Goal: Task Accomplishment & Management: Manage account settings

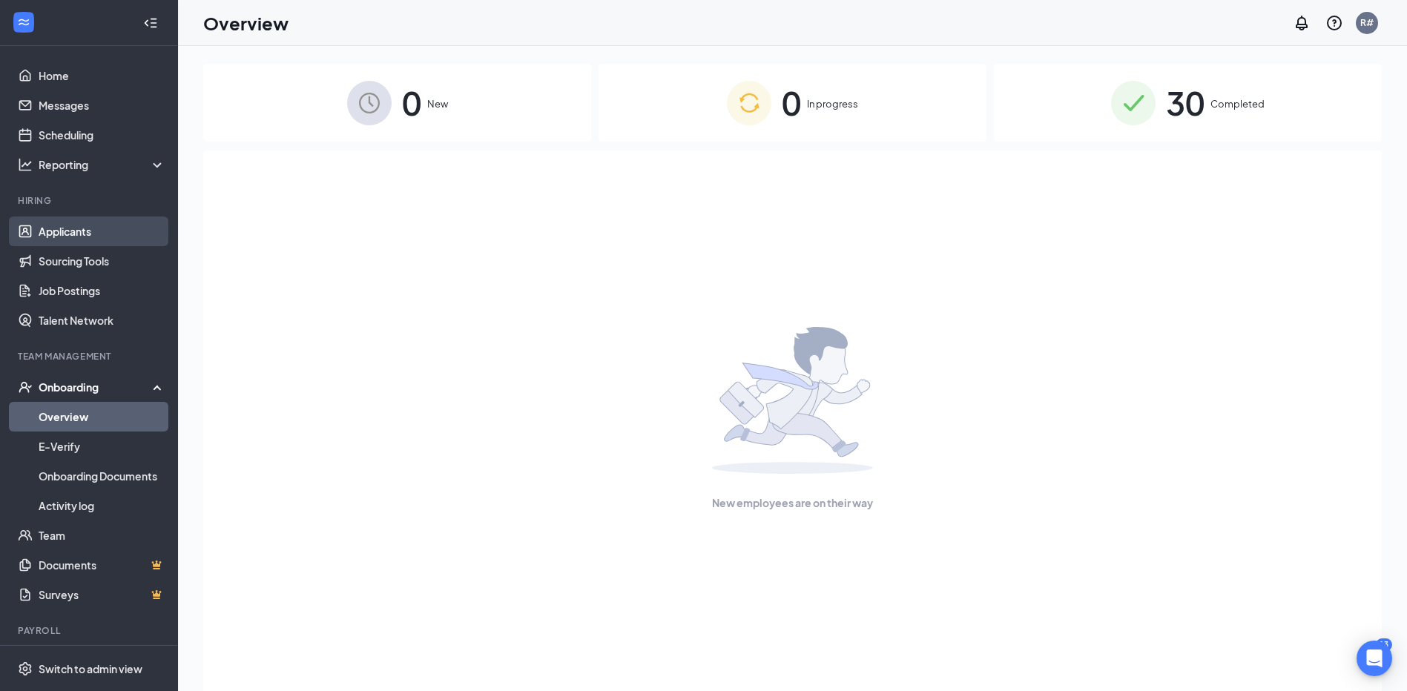
click at [80, 234] on link "Applicants" at bounding box center [102, 232] width 127 height 30
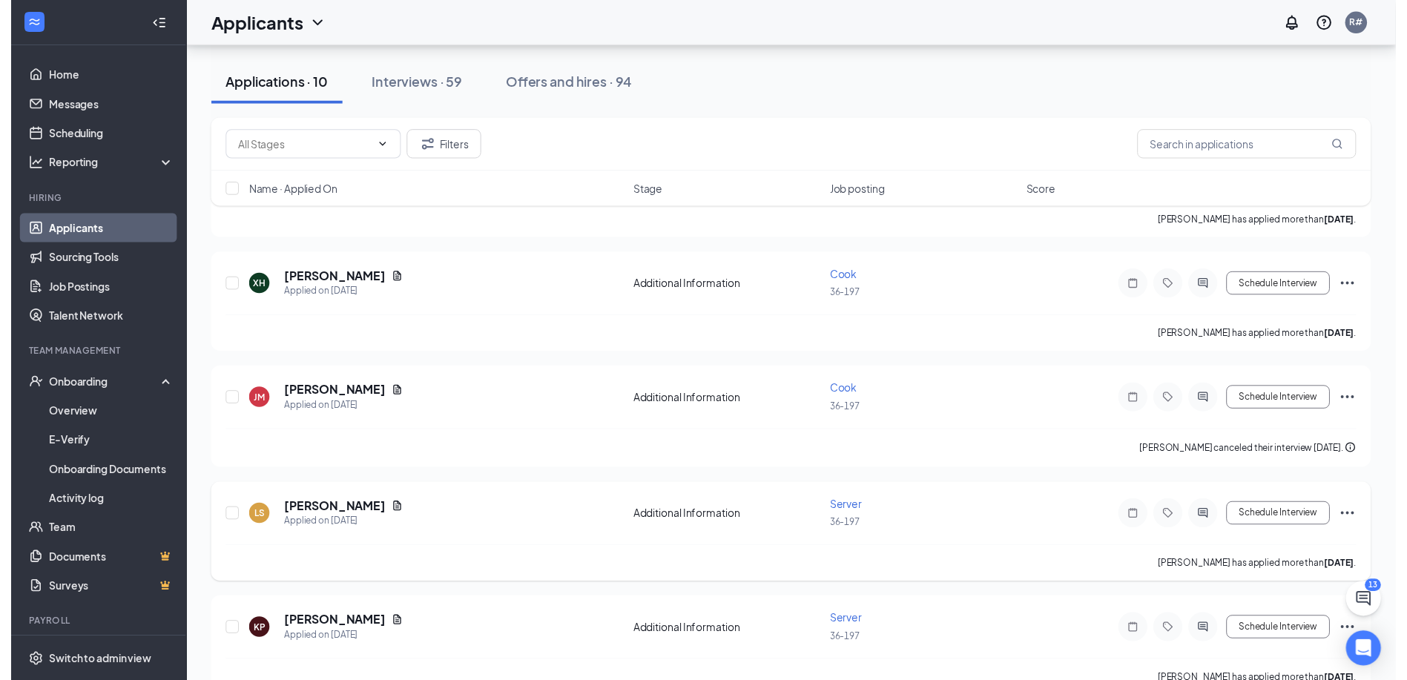
scroll to position [148, 0]
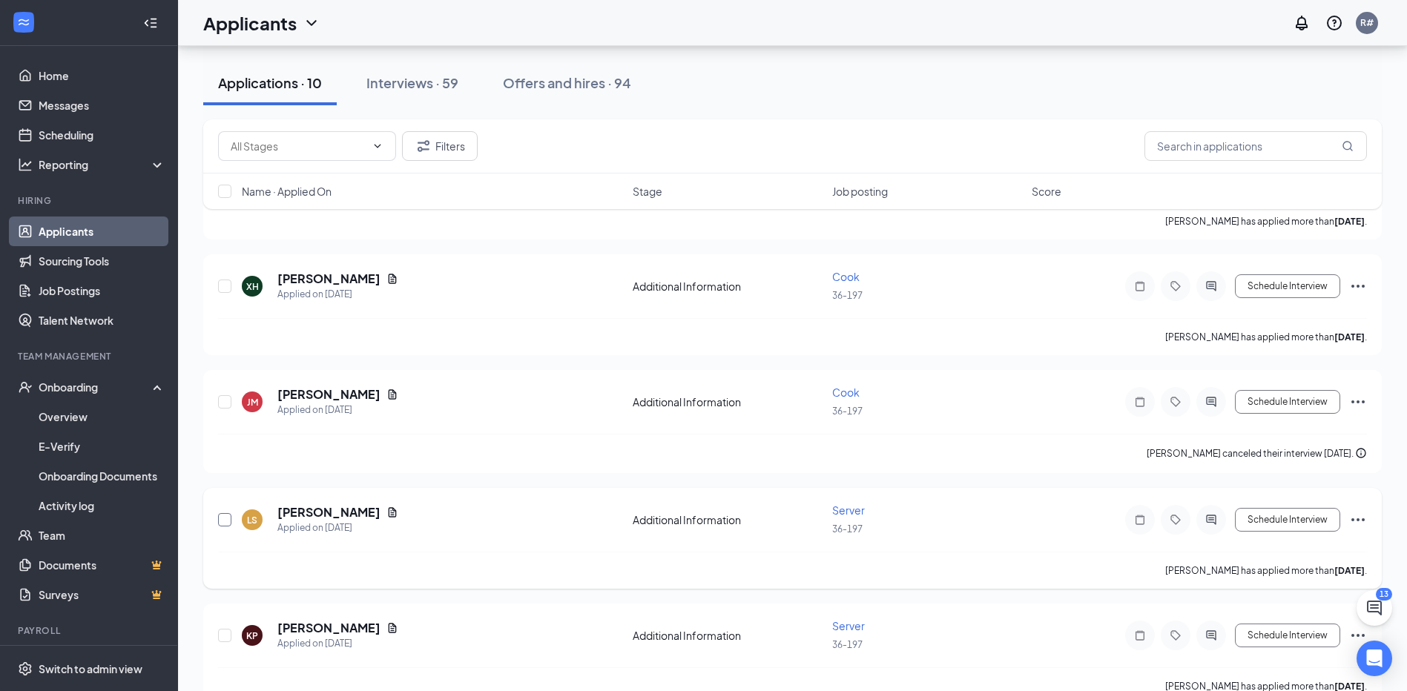
click at [224, 521] on input "checkbox" at bounding box center [224, 519] width 13 height 13
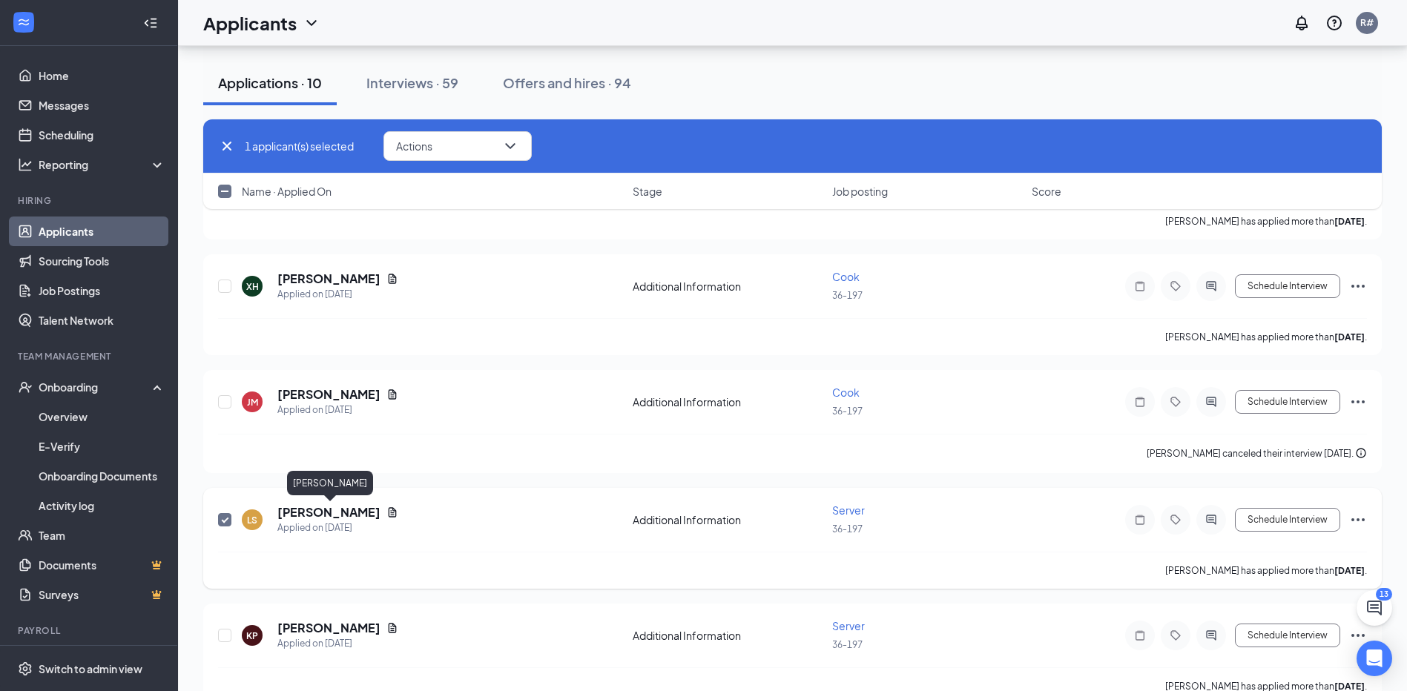
click at [318, 513] on h5 "Laquinta Stevenson" at bounding box center [328, 512] width 103 height 16
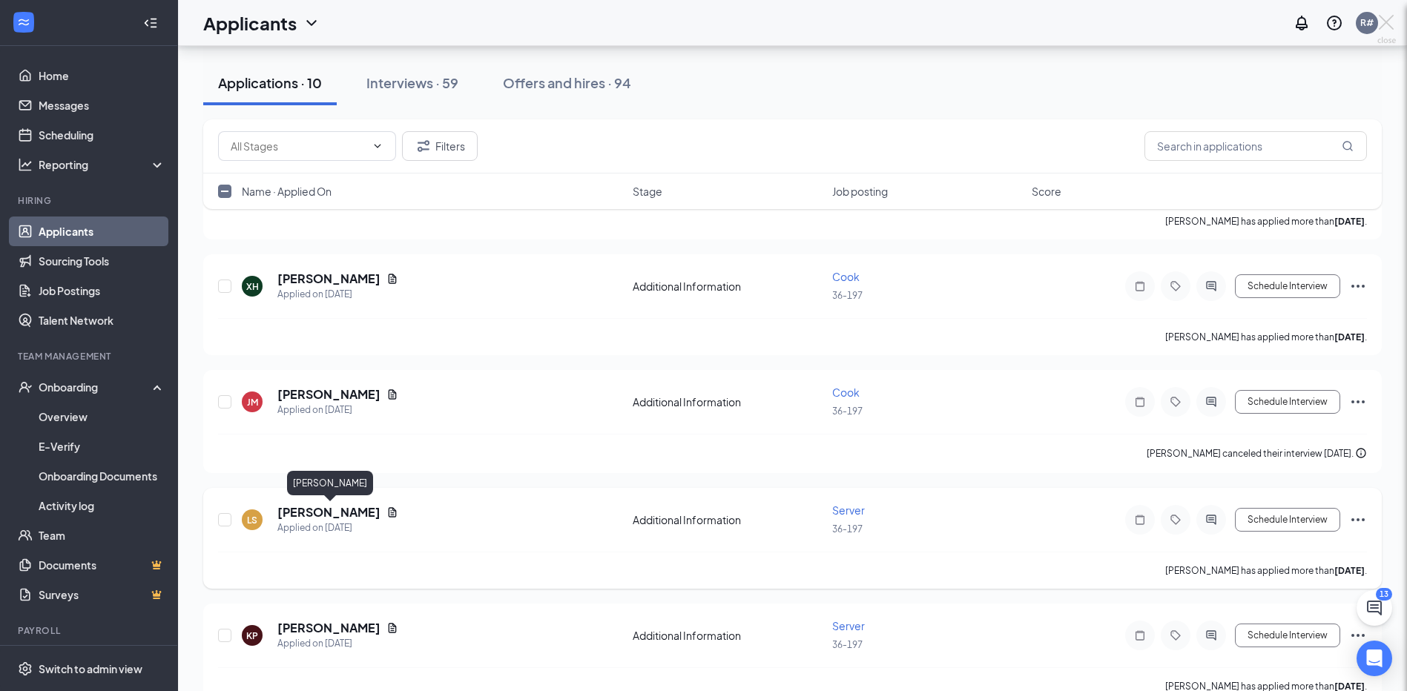
checkbox input "false"
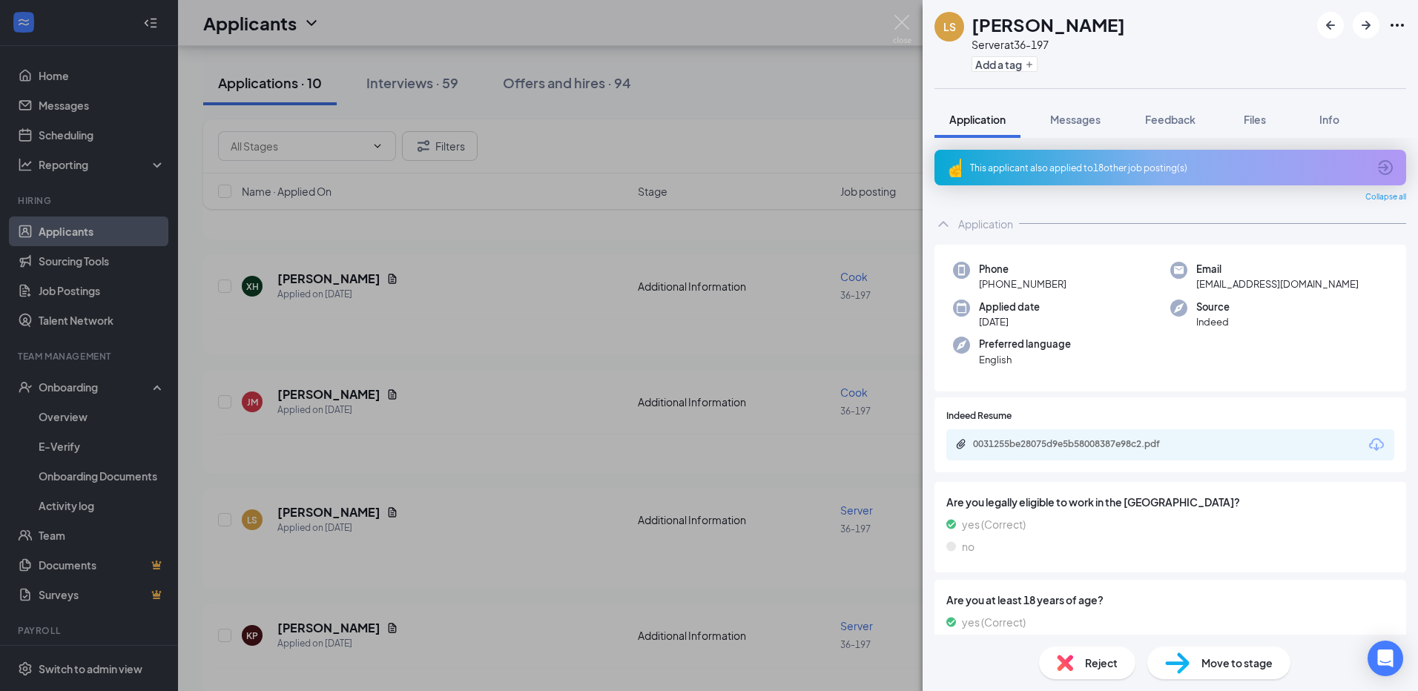
click at [1221, 662] on span "Move to stage" at bounding box center [1236, 663] width 71 height 16
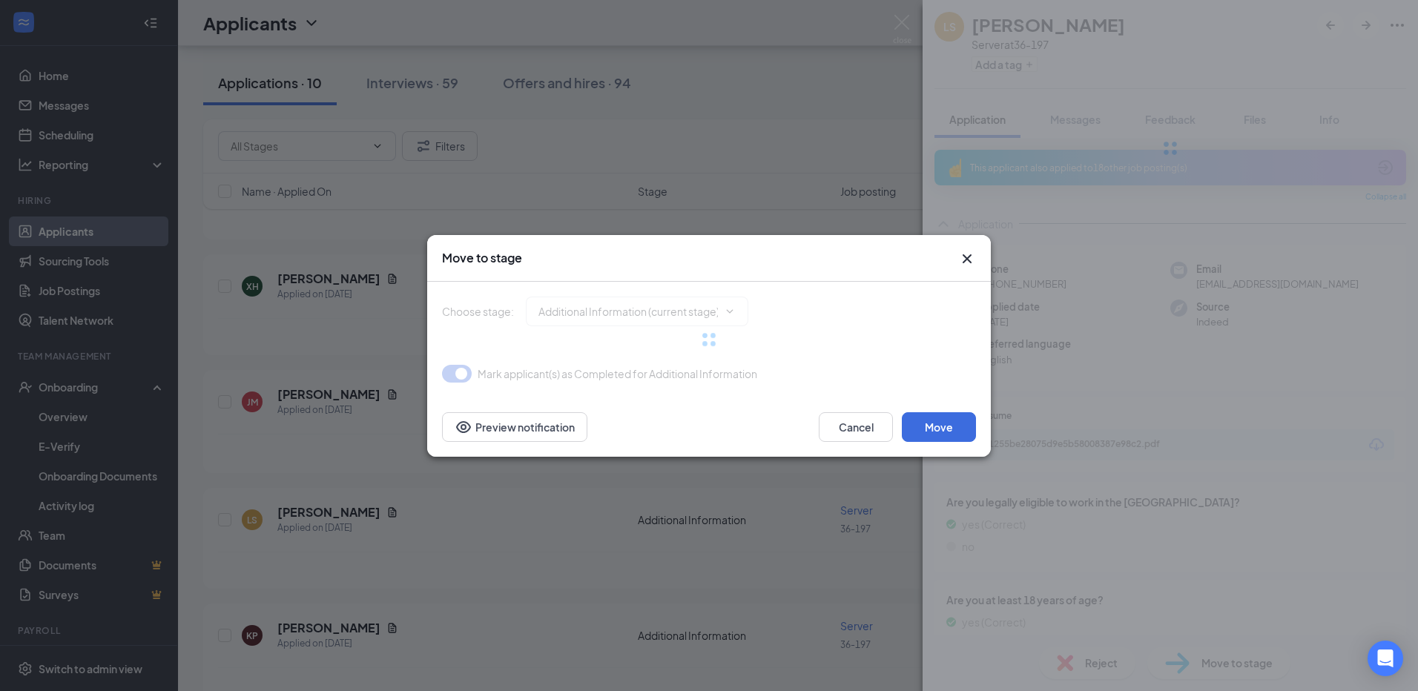
type input "Onsite Interview (next stage)"
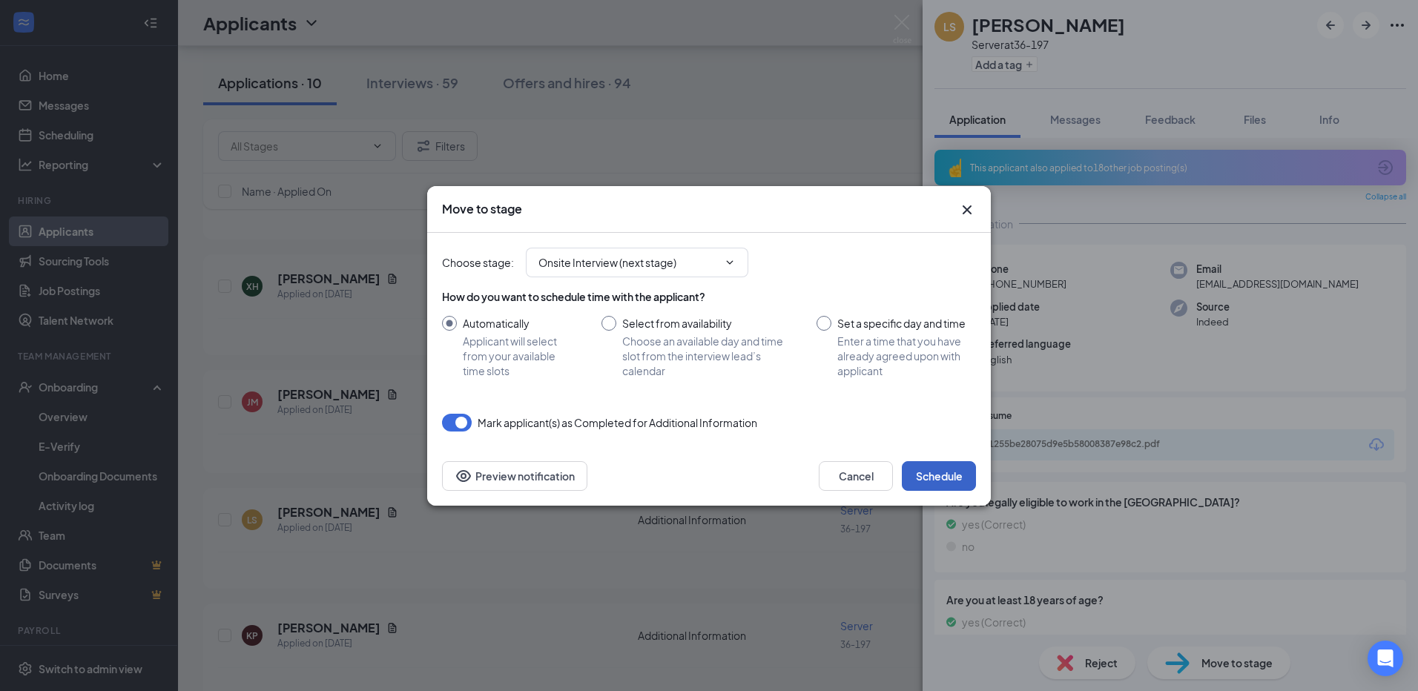
click at [961, 479] on button "Schedule" at bounding box center [939, 476] width 74 height 30
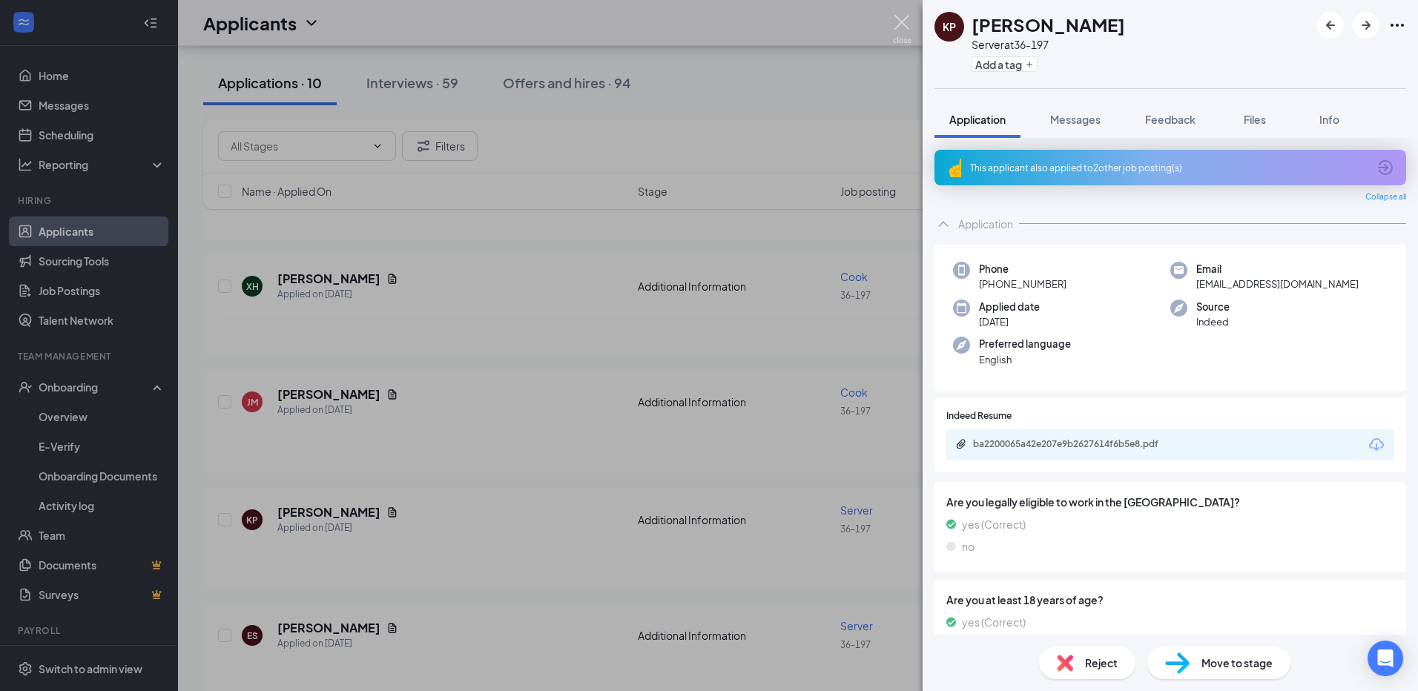
click at [903, 19] on img at bounding box center [902, 29] width 19 height 29
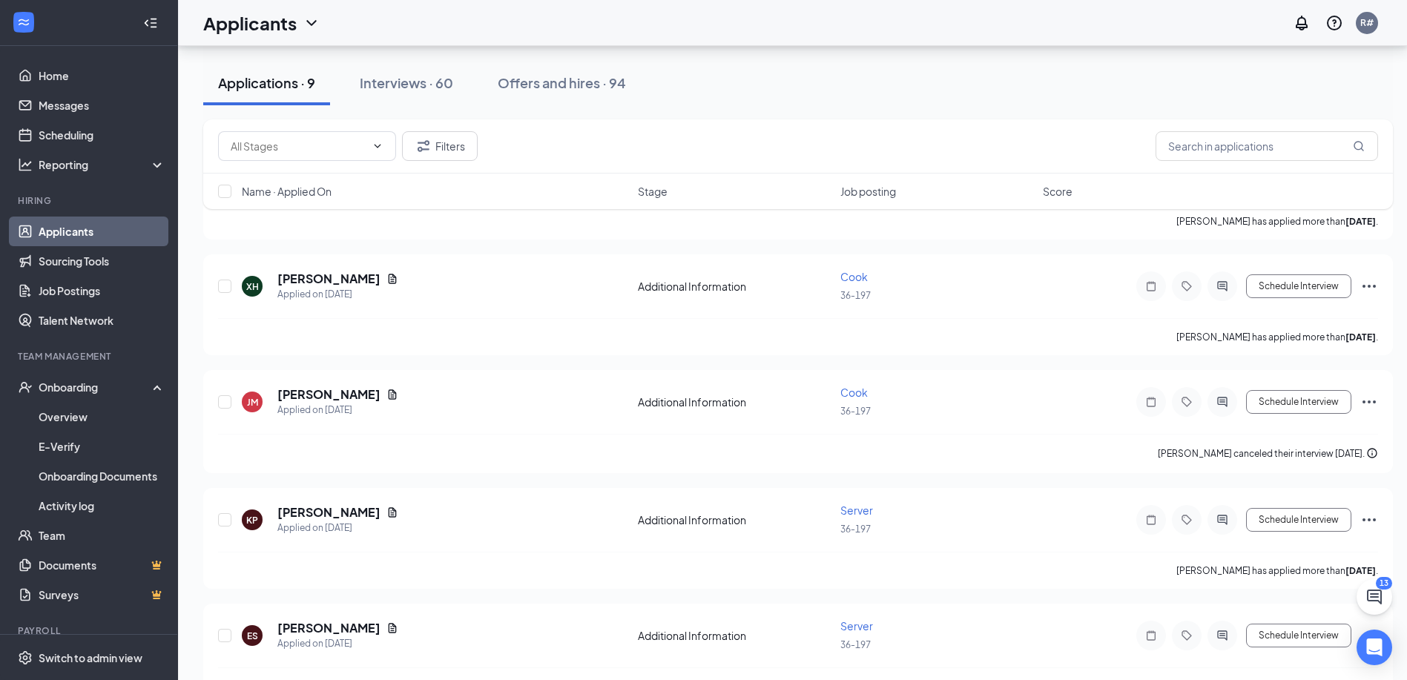
click at [280, 81] on div "Applications · 9" at bounding box center [266, 82] width 97 height 19
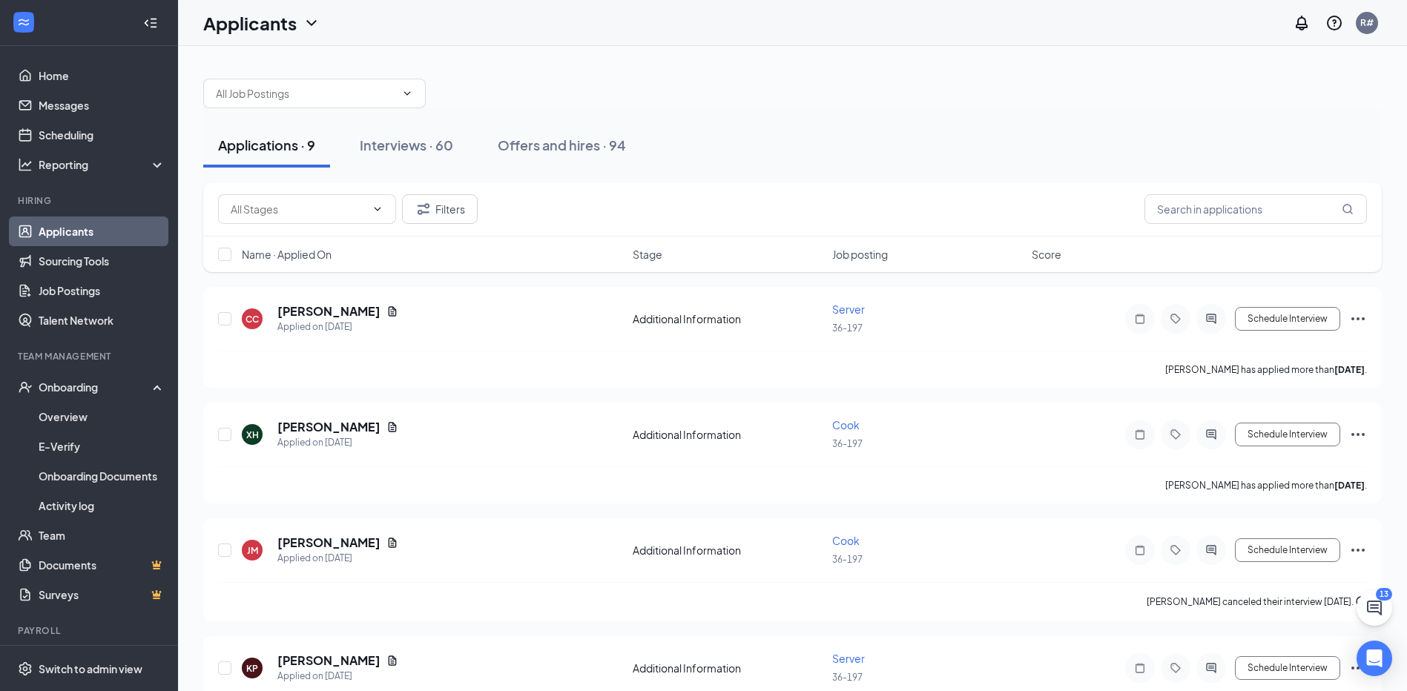
click at [274, 153] on div "Applications · 9" at bounding box center [266, 145] width 97 height 19
click at [268, 145] on div "Applications · 9" at bounding box center [266, 145] width 97 height 19
click at [1205, 219] on input "text" at bounding box center [1255, 209] width 222 height 30
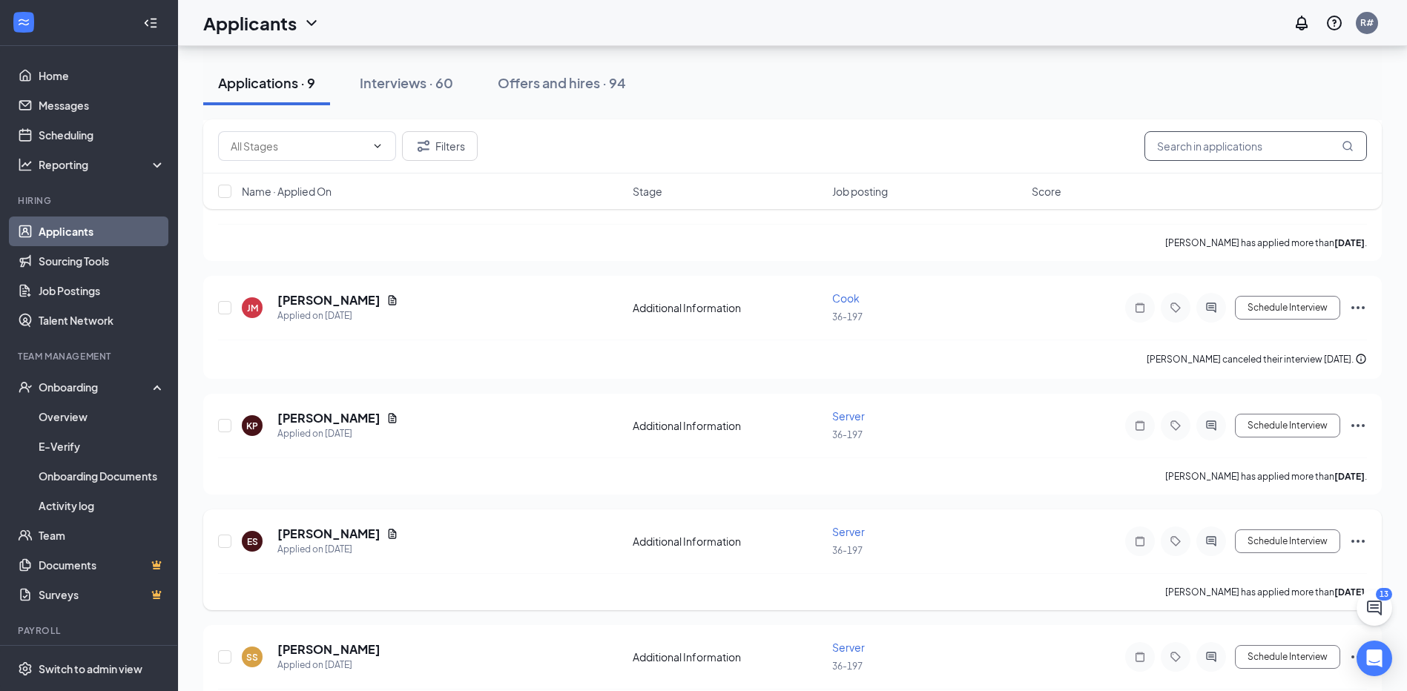
scroll to position [202, 0]
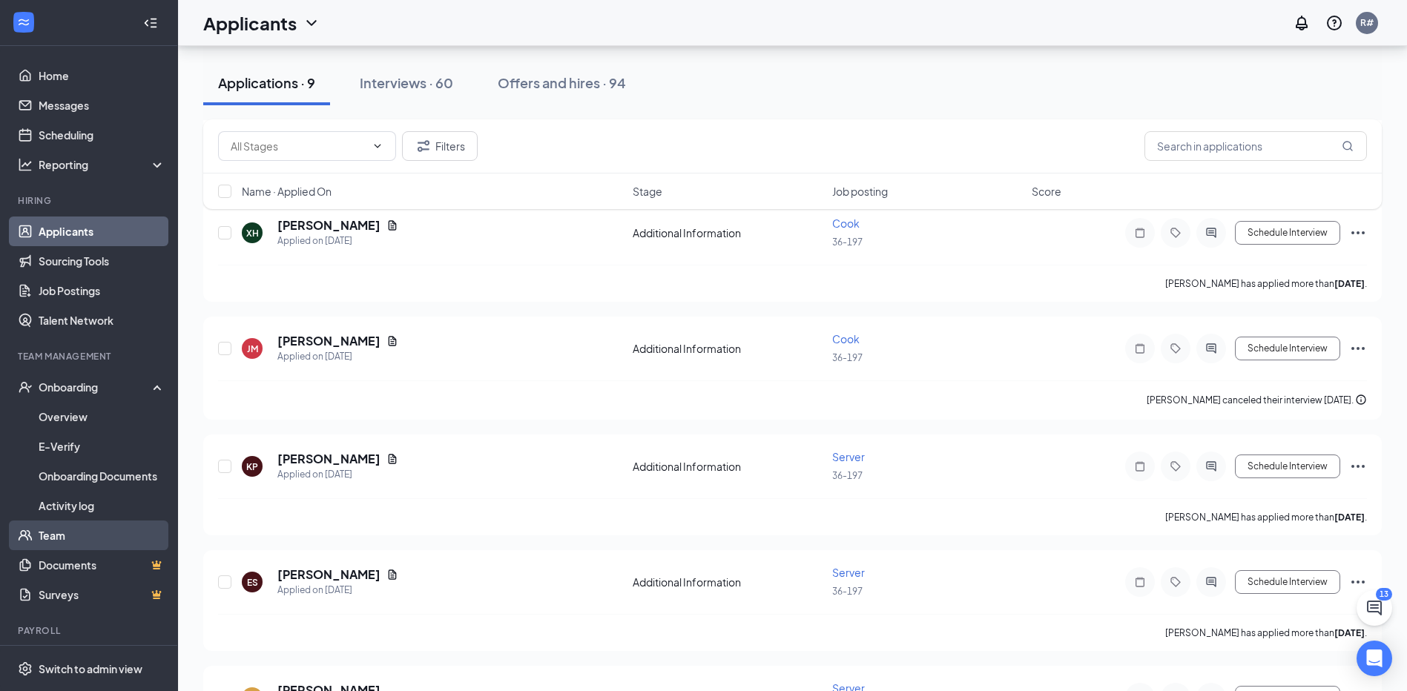
click at [56, 530] on link "Team" at bounding box center [102, 536] width 127 height 30
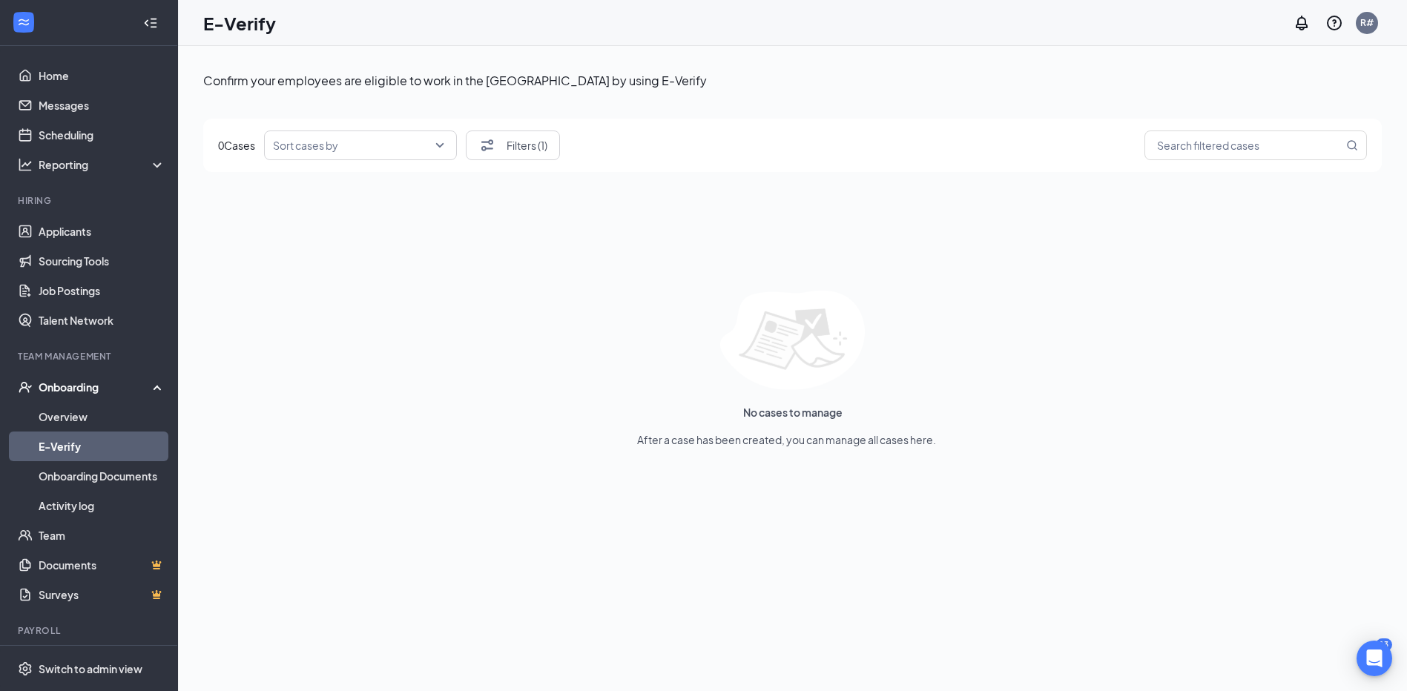
click at [60, 389] on div "Onboarding" at bounding box center [96, 387] width 114 height 15
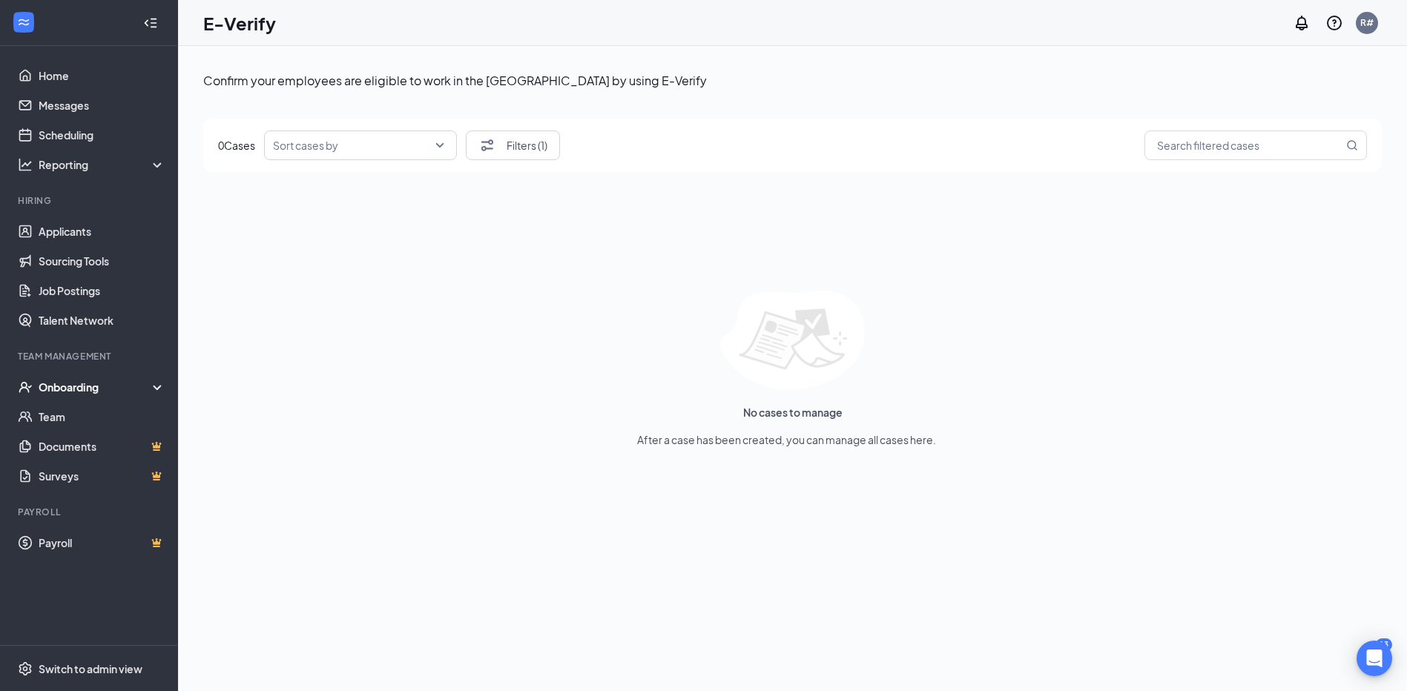
click at [60, 389] on div "Onboarding" at bounding box center [96, 387] width 114 height 15
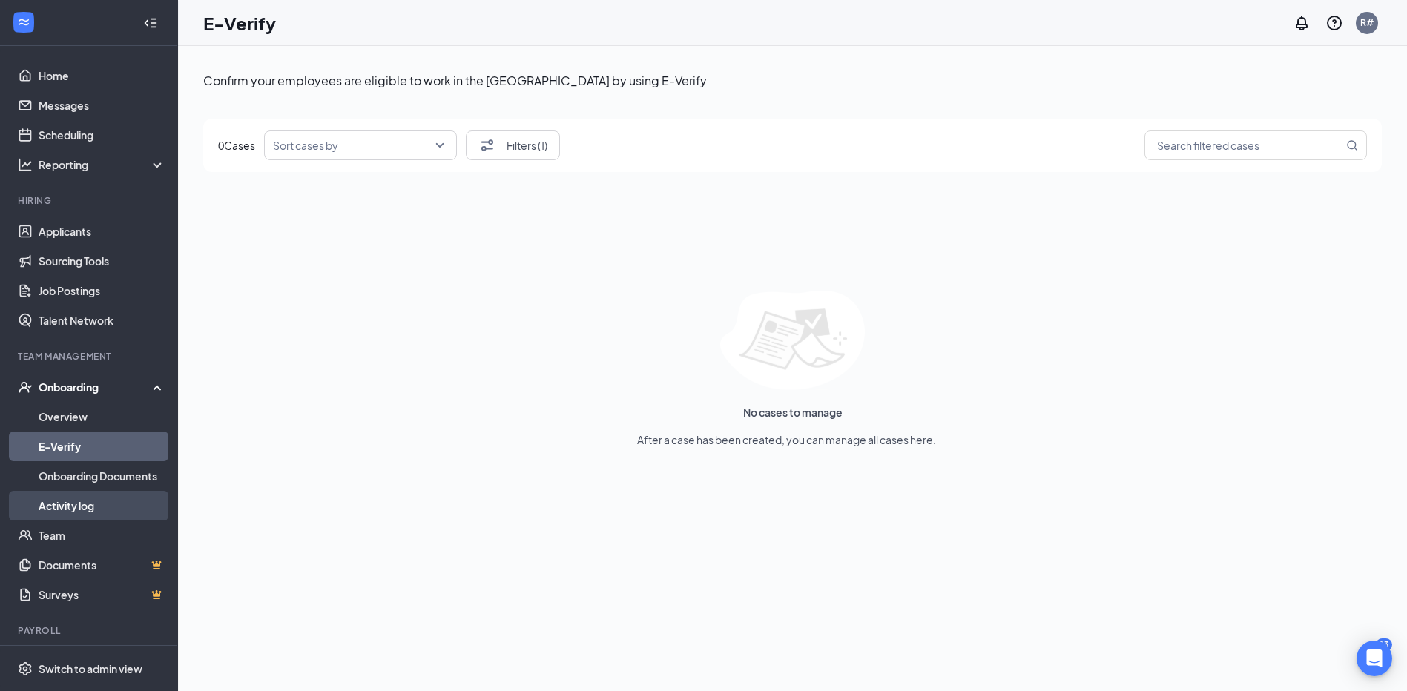
click at [47, 509] on link "Activity log" at bounding box center [102, 506] width 127 height 30
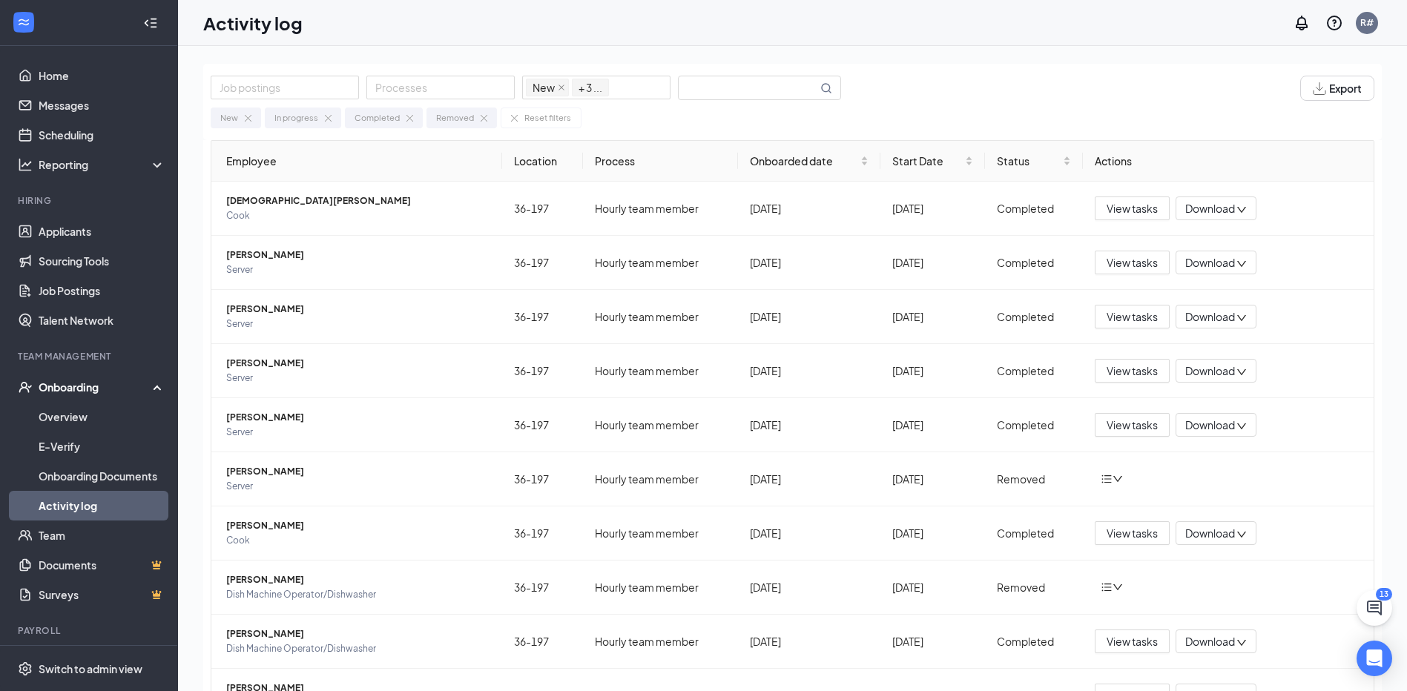
click at [93, 389] on div "Onboarding" at bounding box center [96, 387] width 114 height 15
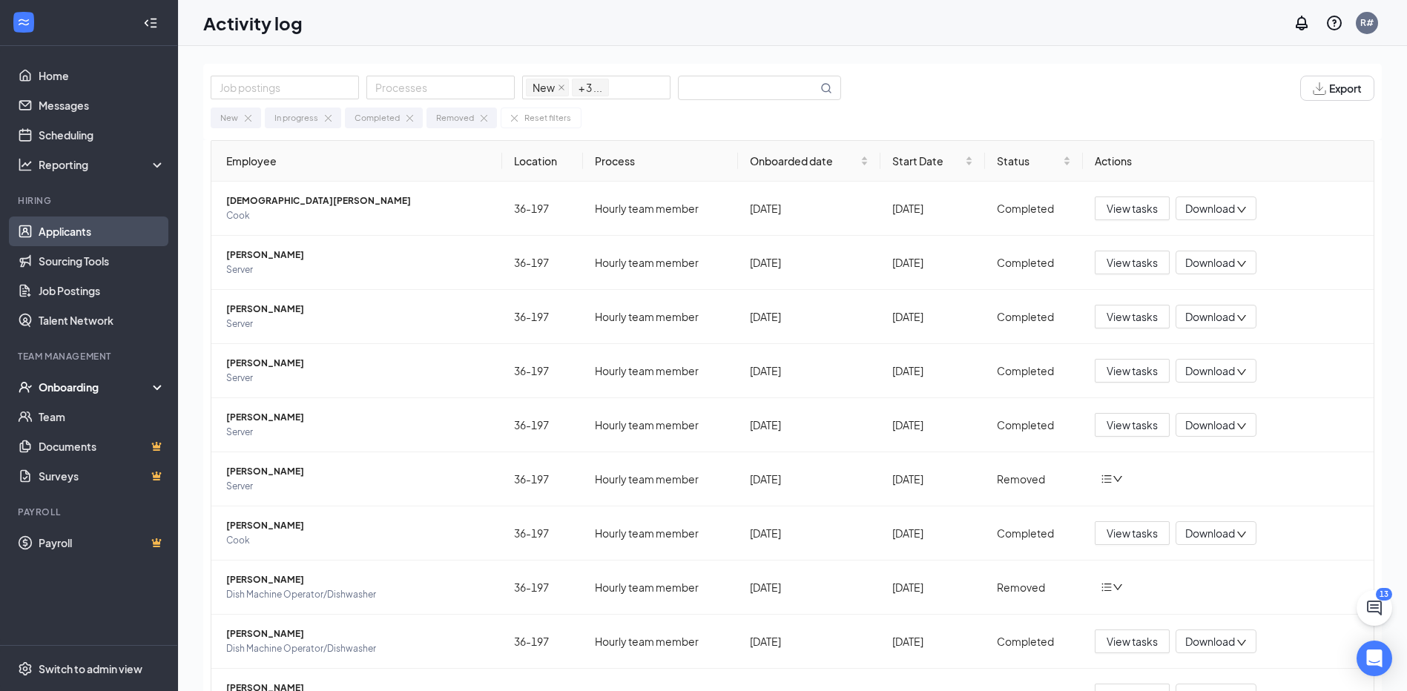
click at [79, 235] on link "Applicants" at bounding box center [102, 232] width 127 height 30
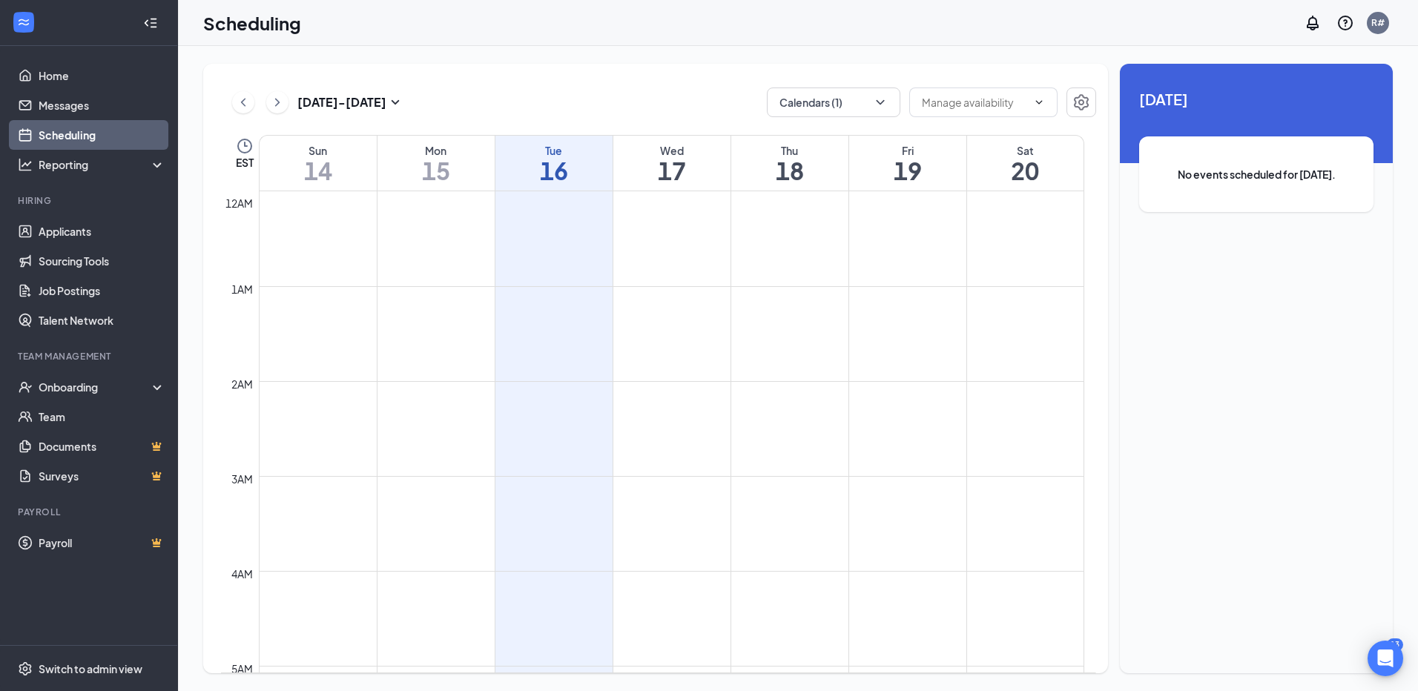
scroll to position [729, 0]
click at [555, 243] on td at bounding box center [671, 234] width 825 height 24
click at [548, 264] on td at bounding box center [671, 257] width 825 height 24
click at [1219, 174] on span "No events scheduled for [DATE]." at bounding box center [1256, 174] width 175 height 16
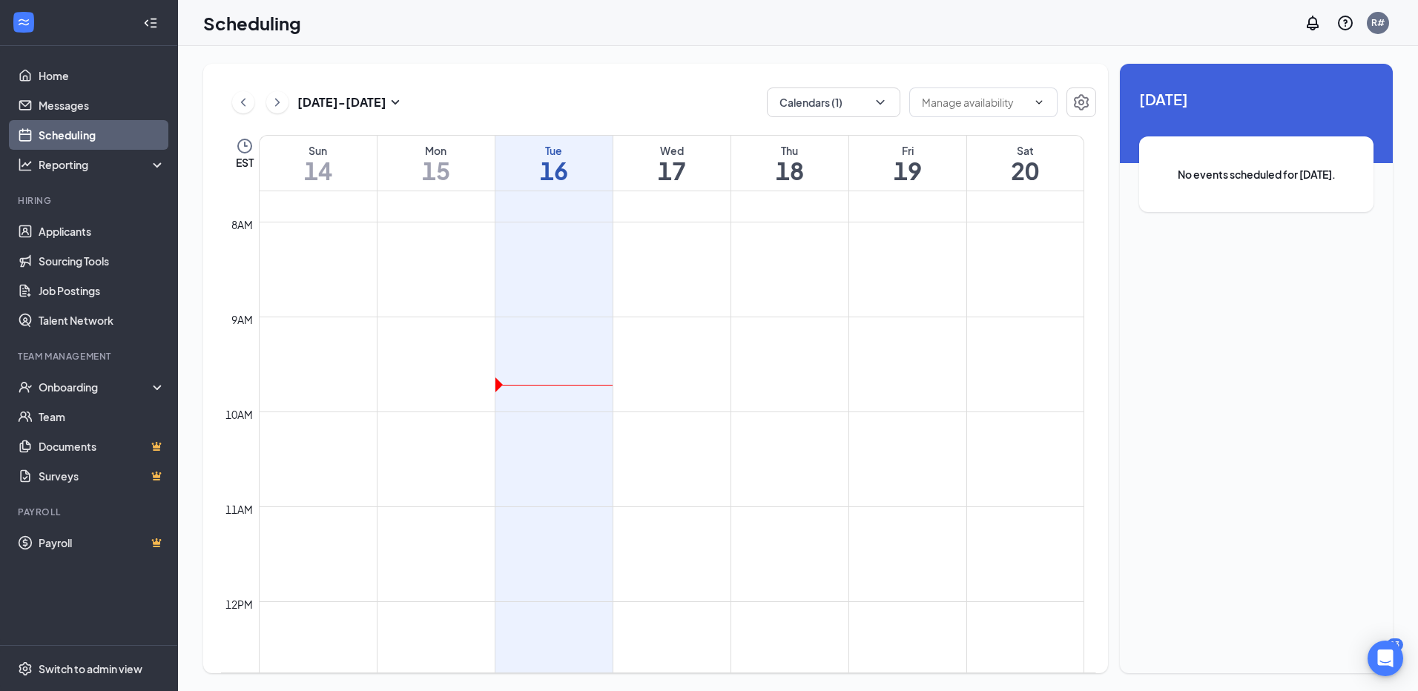
click at [530, 398] on td at bounding box center [671, 400] width 825 height 24
click at [532, 388] on td at bounding box center [671, 400] width 825 height 24
click at [540, 290] on td at bounding box center [671, 281] width 825 height 24
click at [538, 472] on td at bounding box center [671, 471] width 825 height 24
drag, startPoint x: 556, startPoint y: 182, endPoint x: 871, endPoint y: 102, distance: 324.5
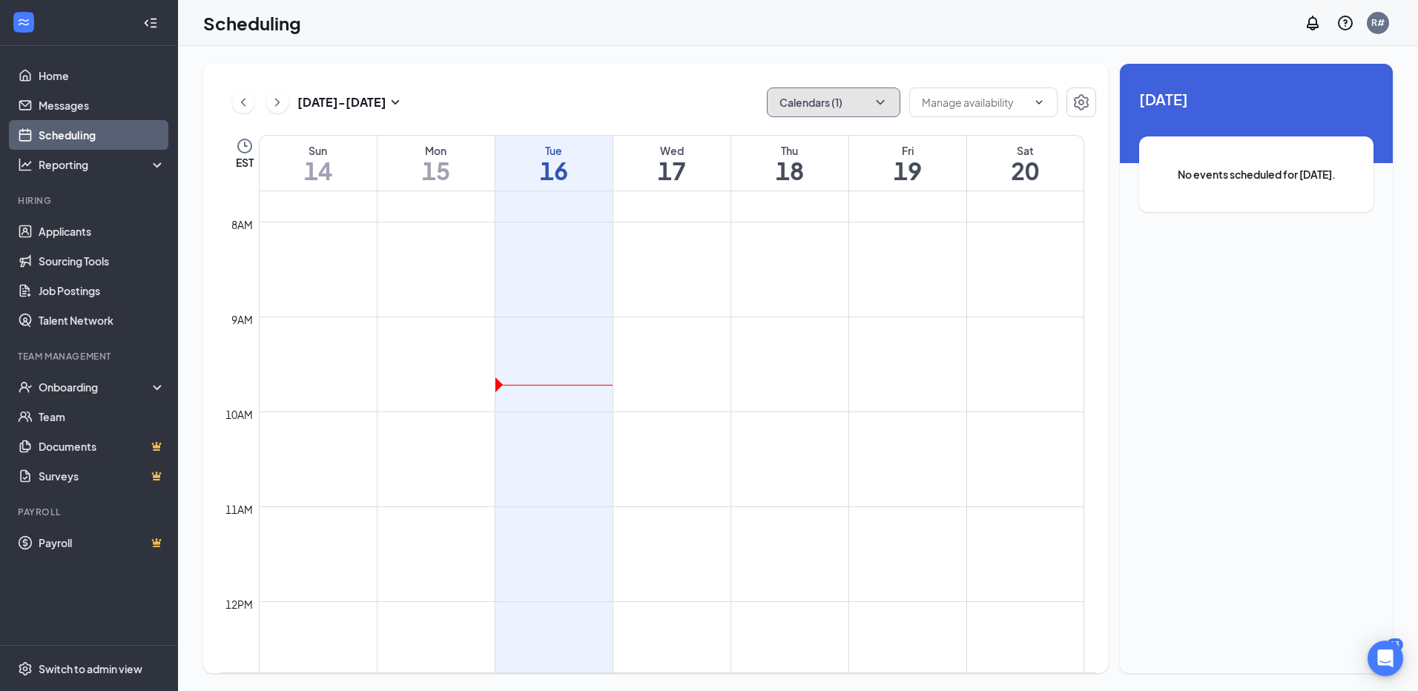
click at [871, 102] on button "Calendars (1)" at bounding box center [833, 103] width 133 height 30
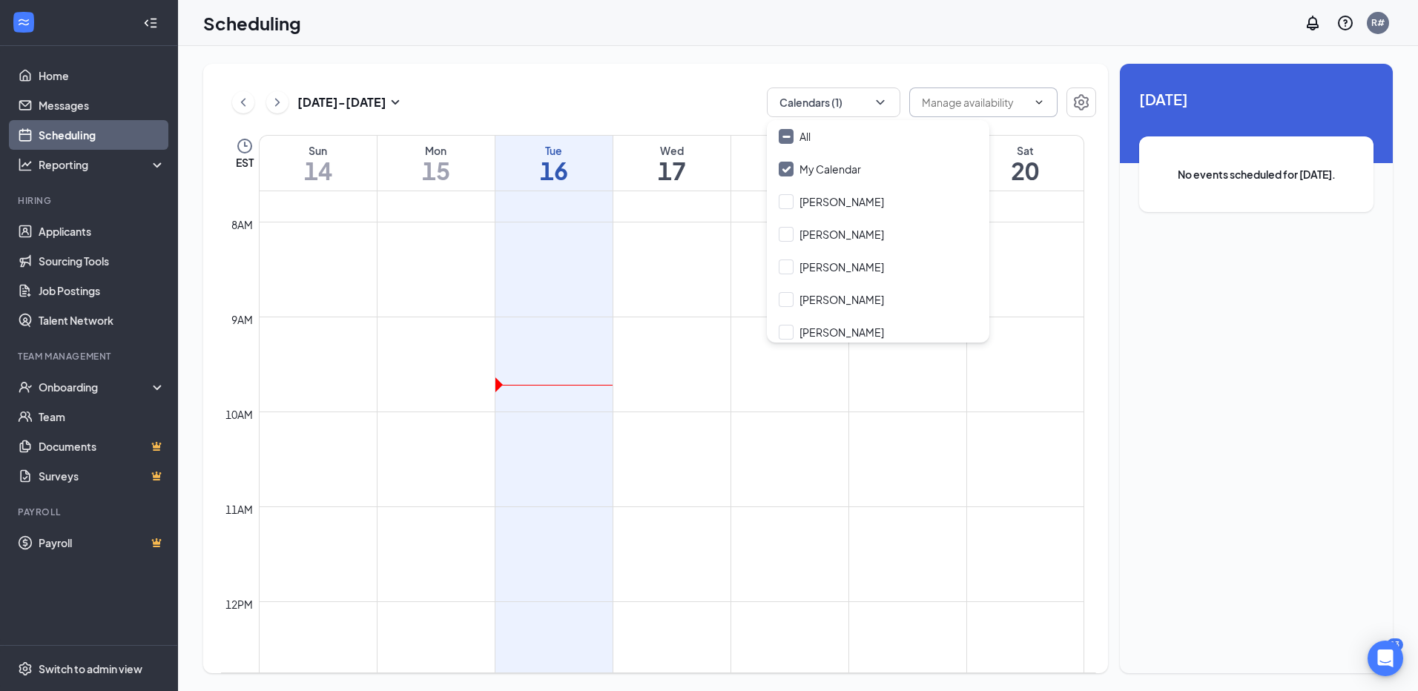
click at [956, 95] on input "text" at bounding box center [974, 102] width 105 height 16
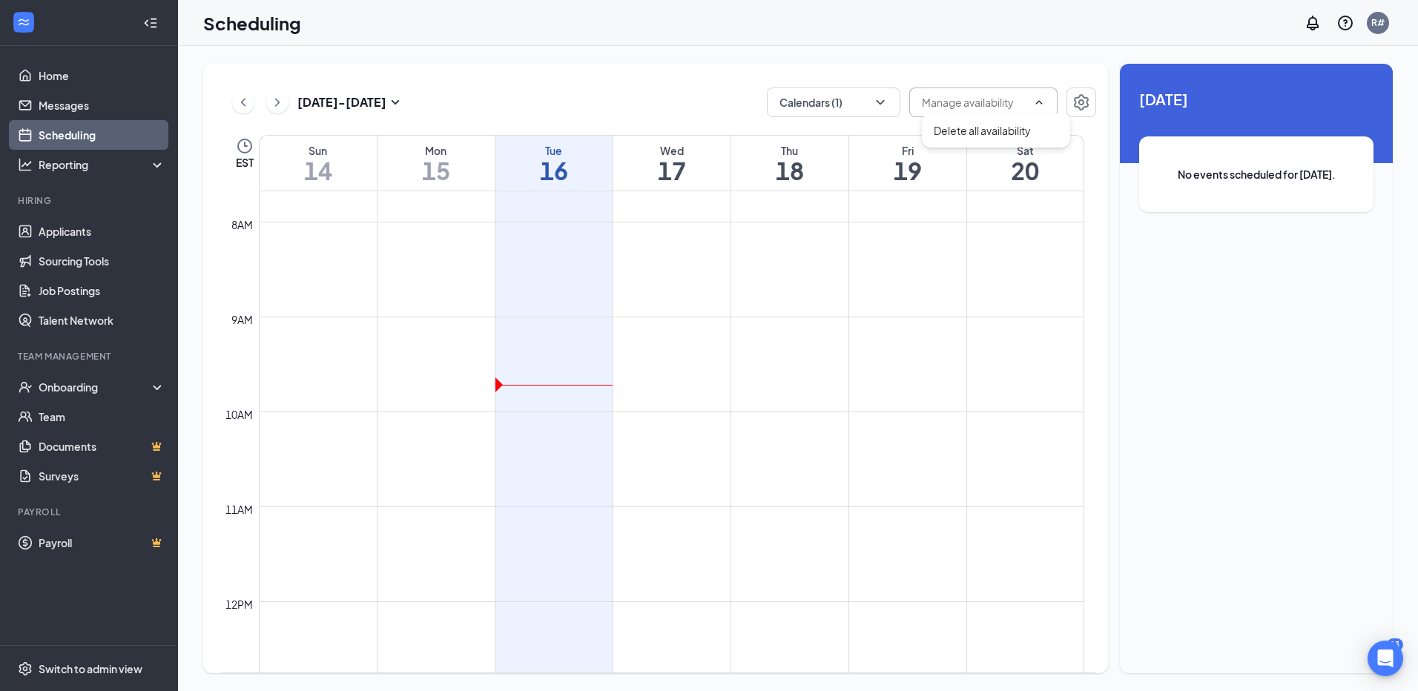
click at [963, 101] on input "text" at bounding box center [974, 102] width 105 height 16
click at [998, 105] on input "text" at bounding box center [974, 102] width 105 height 16
click at [871, 103] on button "Calendars (1)" at bounding box center [833, 103] width 133 height 30
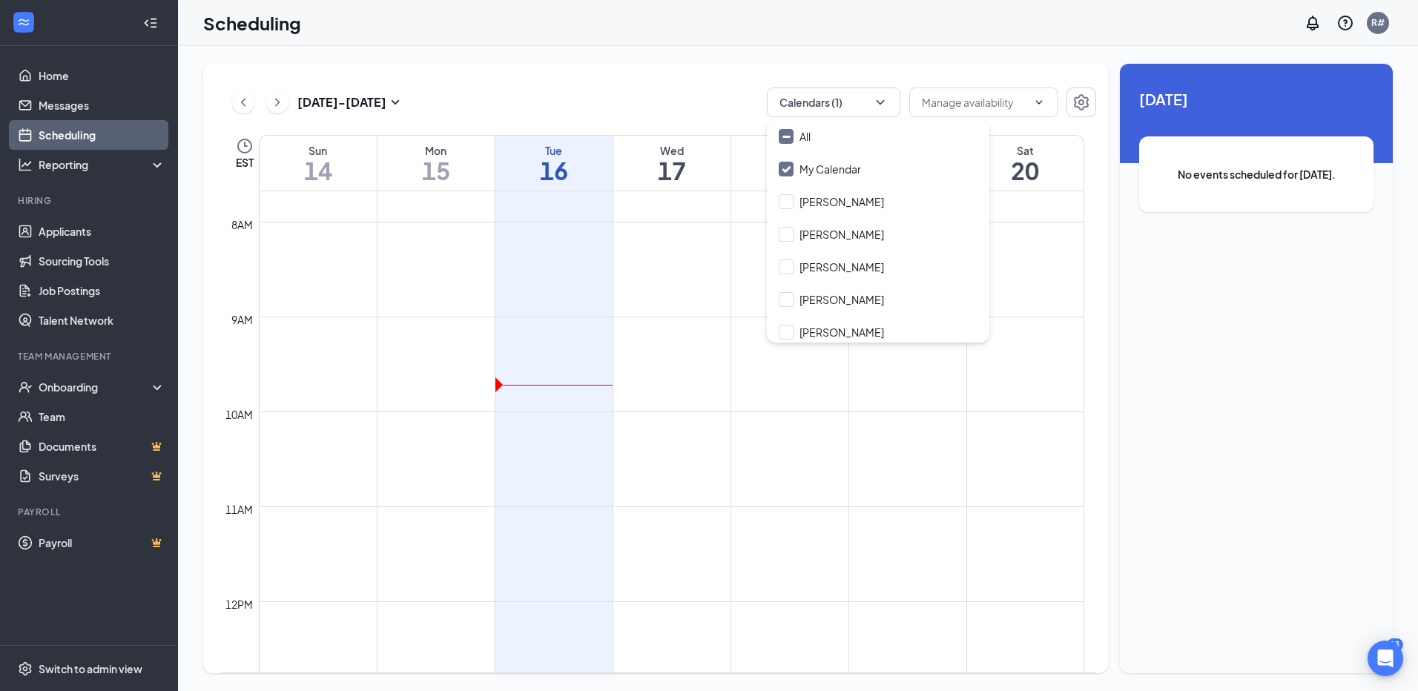
click at [621, 67] on div "Sep 14 - Sep 20 Calendars (1) Delete all availability EST Sun 14 Mon 15 Tue 16 …" at bounding box center [655, 369] width 905 height 610
click at [1347, 427] on div "Unavailable in basic plan Today No events scheduled for today." at bounding box center [1256, 369] width 273 height 610
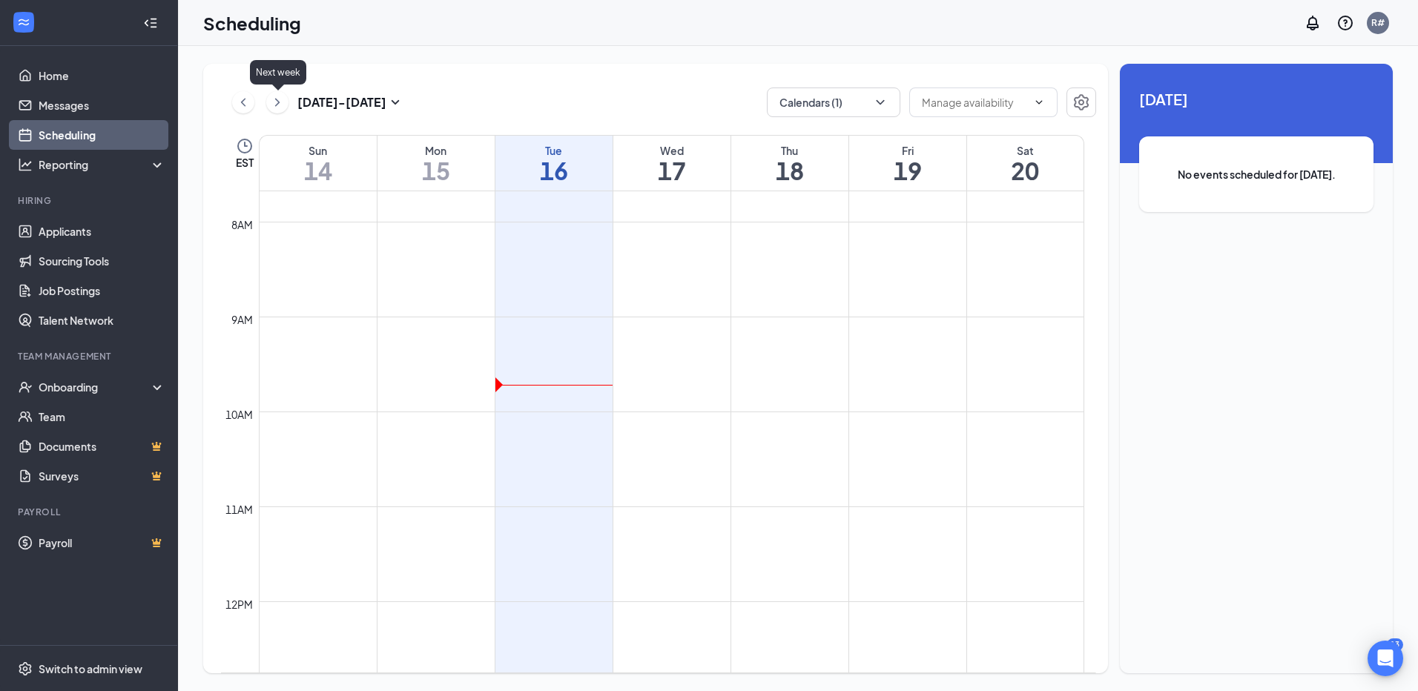
click at [302, 50] on div "Sep 14 - Sep 20 Calendars (1) Delete all availability EST Sun 14 Mon 15 Tue 16 …" at bounding box center [798, 368] width 1240 height 645
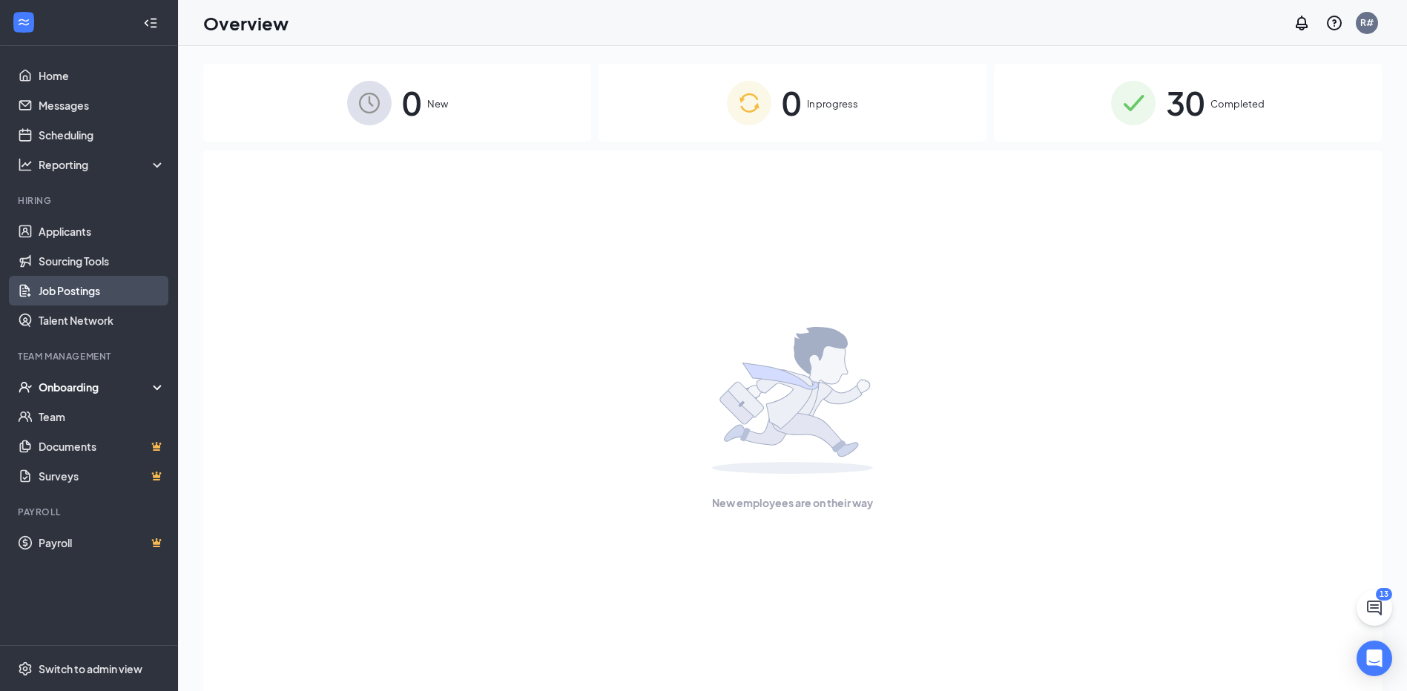
click at [79, 288] on link "Job Postings" at bounding box center [102, 291] width 127 height 30
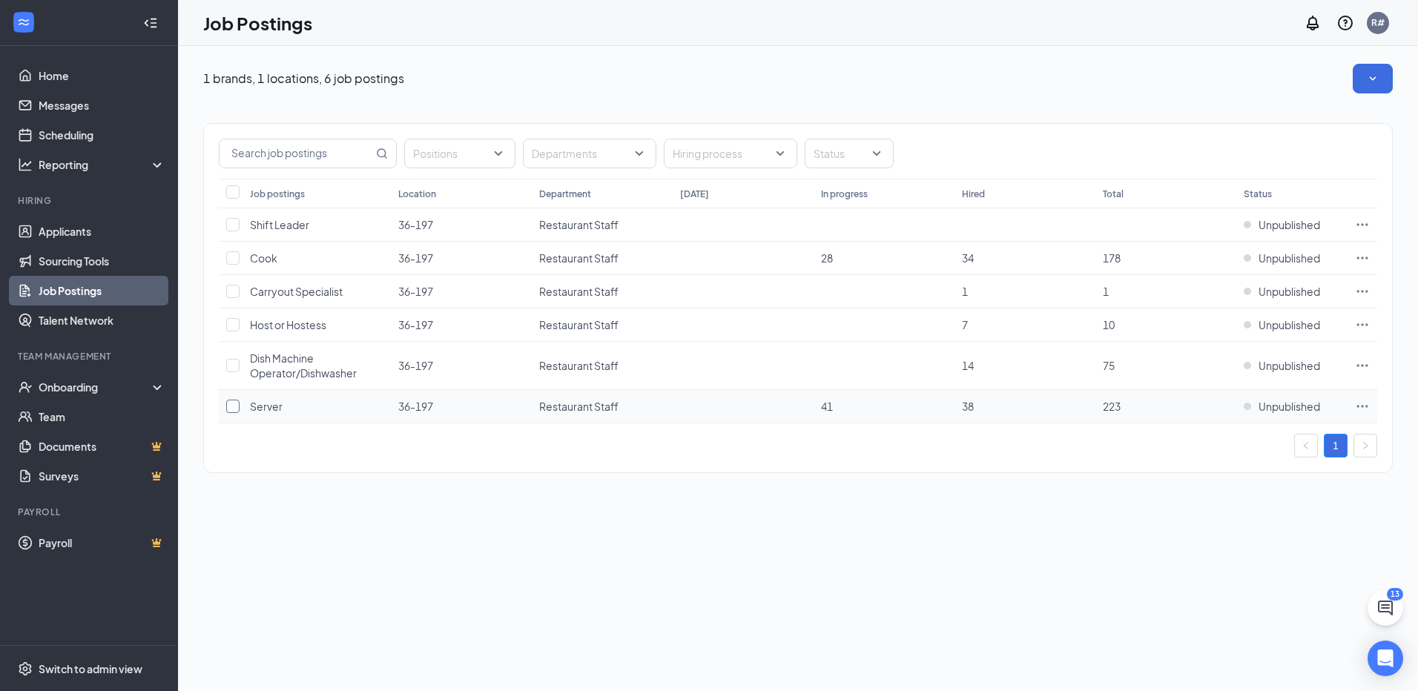
click at [226, 403] on input "checkbox" at bounding box center [232, 406] width 13 height 13
checkbox input "true"
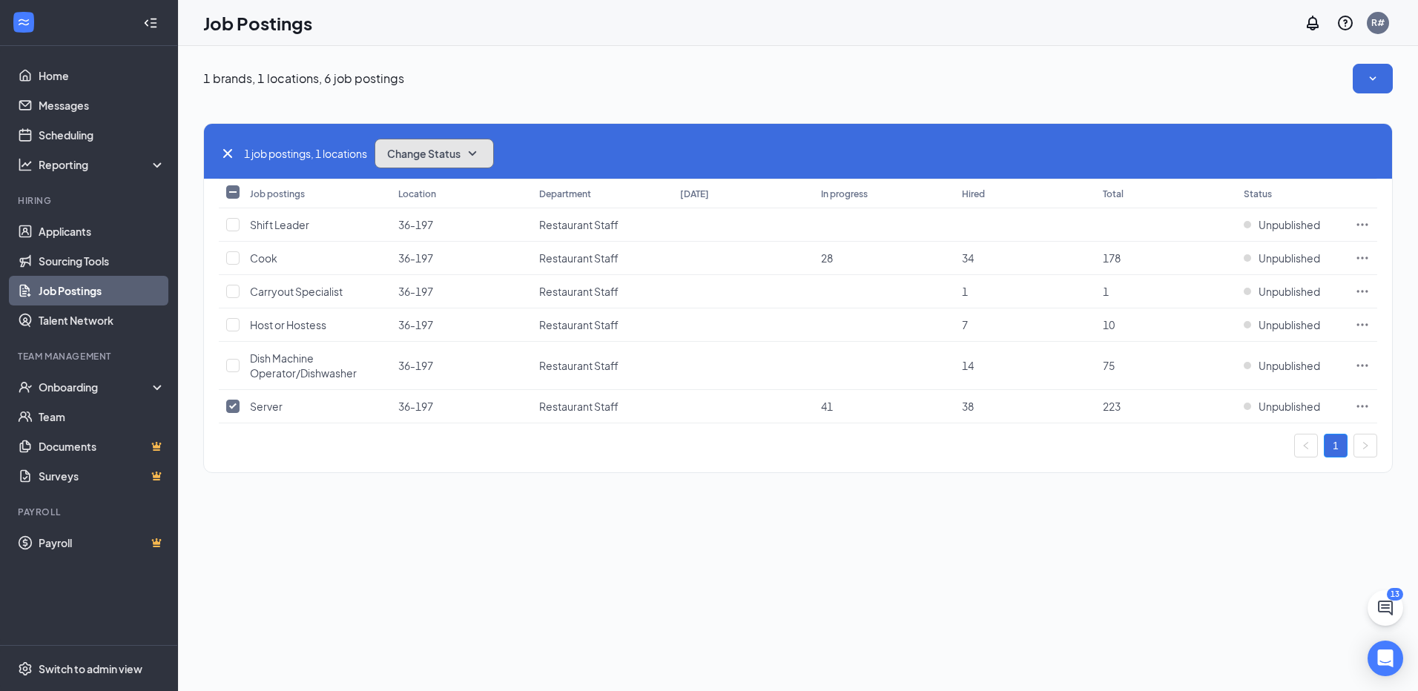
click at [417, 151] on span "Change Status" at bounding box center [423, 153] width 73 height 10
click at [415, 200] on span "Publish" at bounding box center [407, 193] width 35 height 16
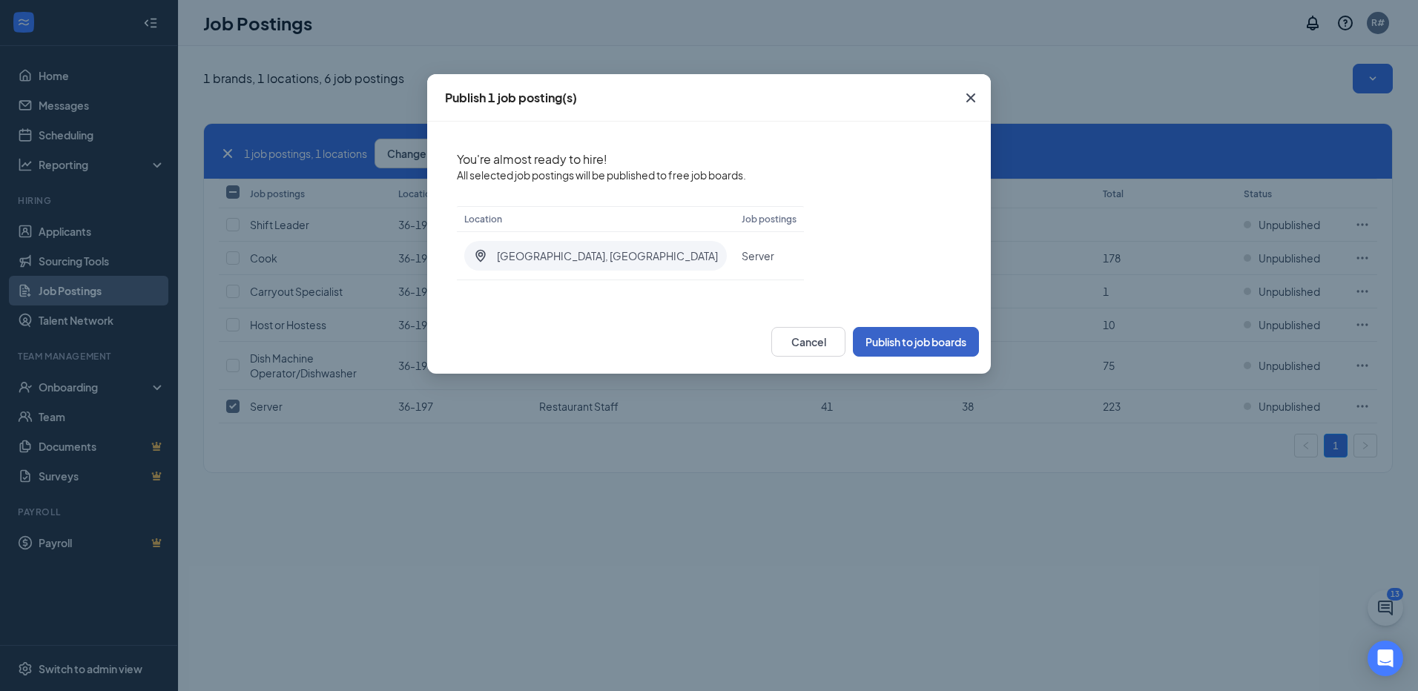
click at [921, 348] on button "Publish to job boards" at bounding box center [916, 342] width 126 height 30
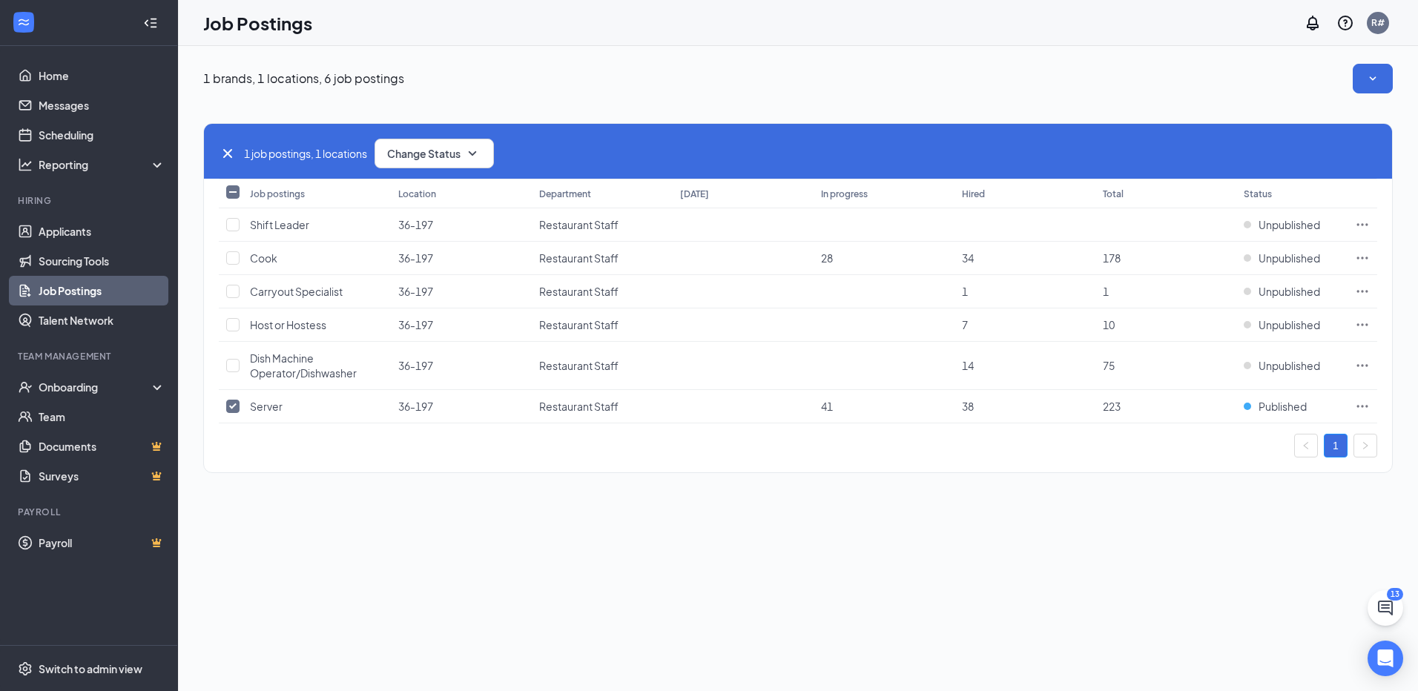
click at [215, 104] on div "1 job postings, 1 locations Change Status Job postings Location Department Toda…" at bounding box center [798, 290] width 1190 height 395
click at [61, 82] on link "Home" at bounding box center [102, 76] width 127 height 30
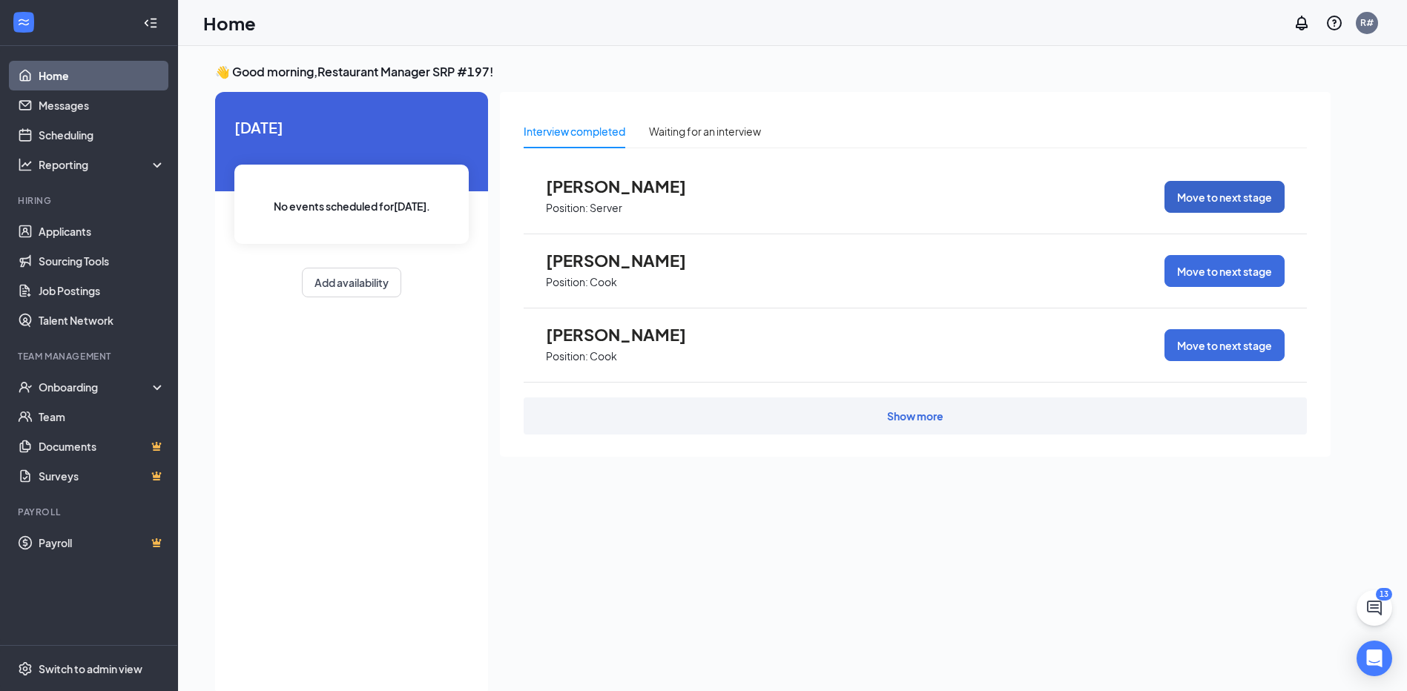
click at [1227, 197] on button "Move to next stage" at bounding box center [1224, 197] width 120 height 32
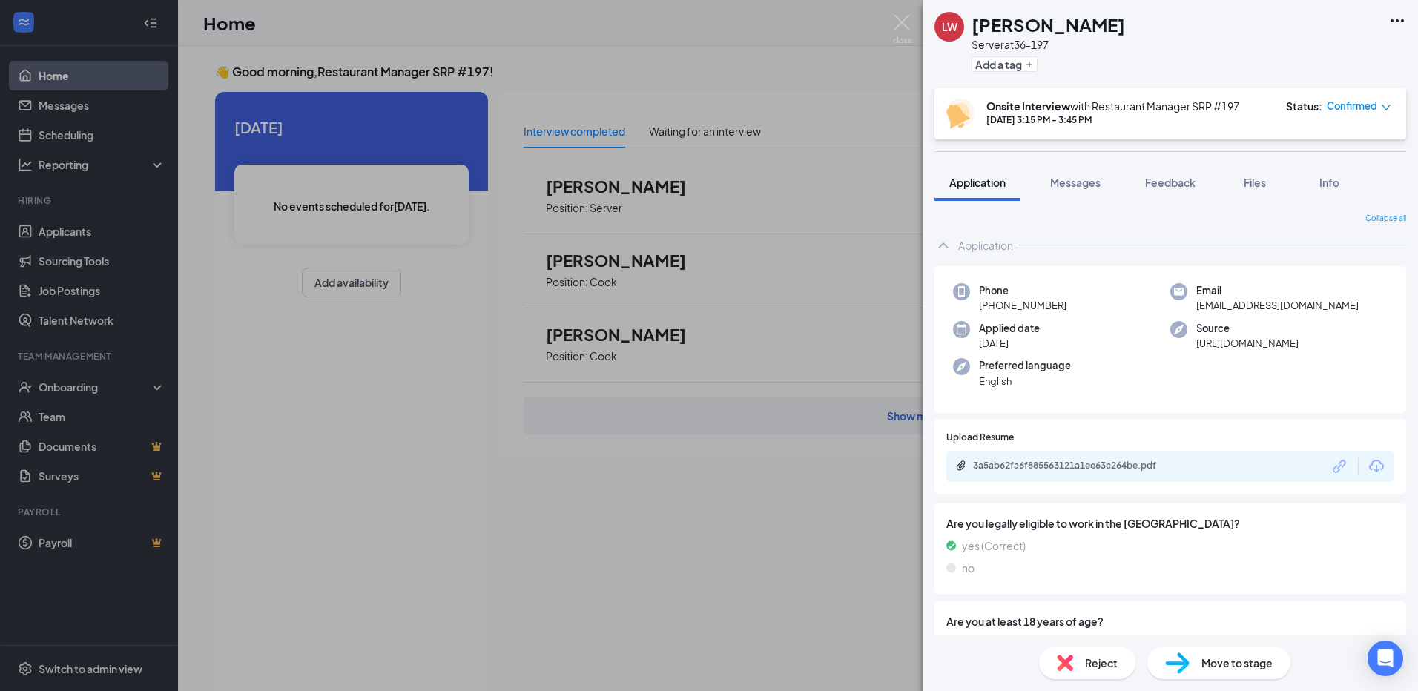
click at [1099, 672] on div "Reject" at bounding box center [1087, 663] width 96 height 33
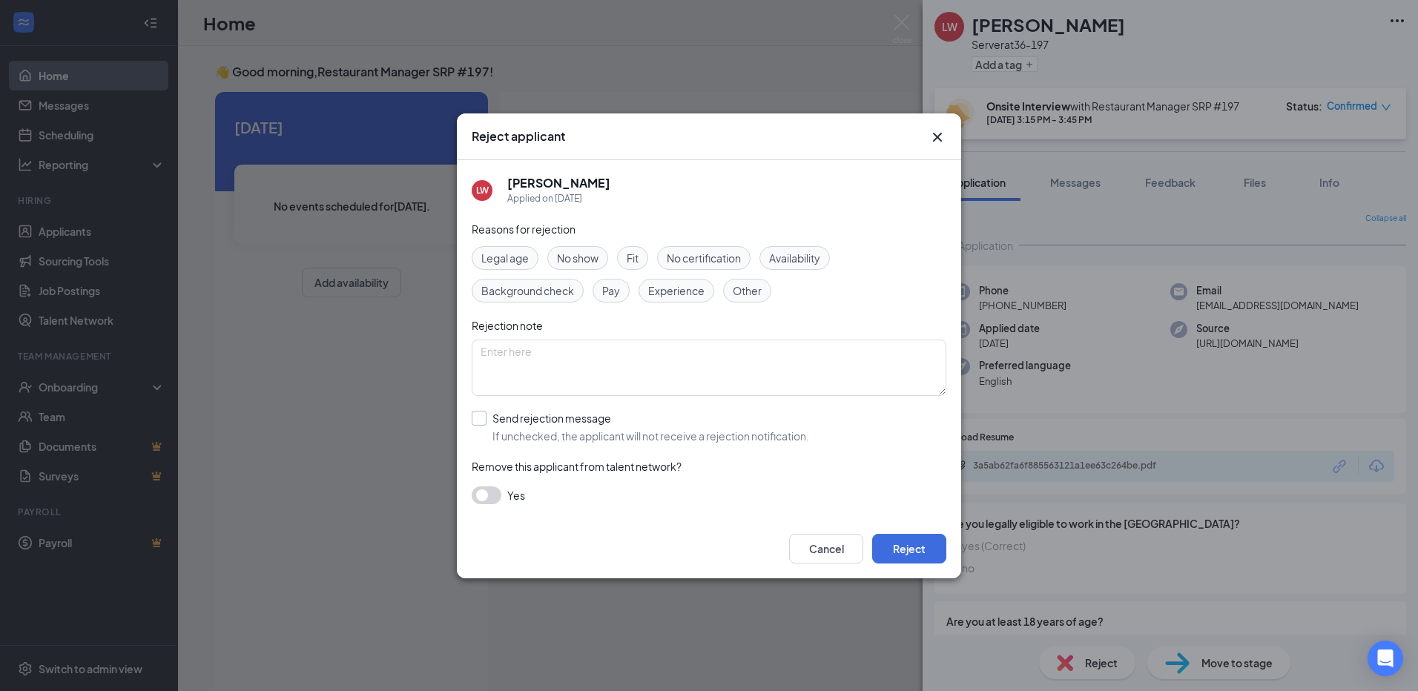
click at [483, 420] on input "Send rejection message If unchecked, the applicant will not receive a rejection…" at bounding box center [640, 427] width 337 height 33
checkbox input "true"
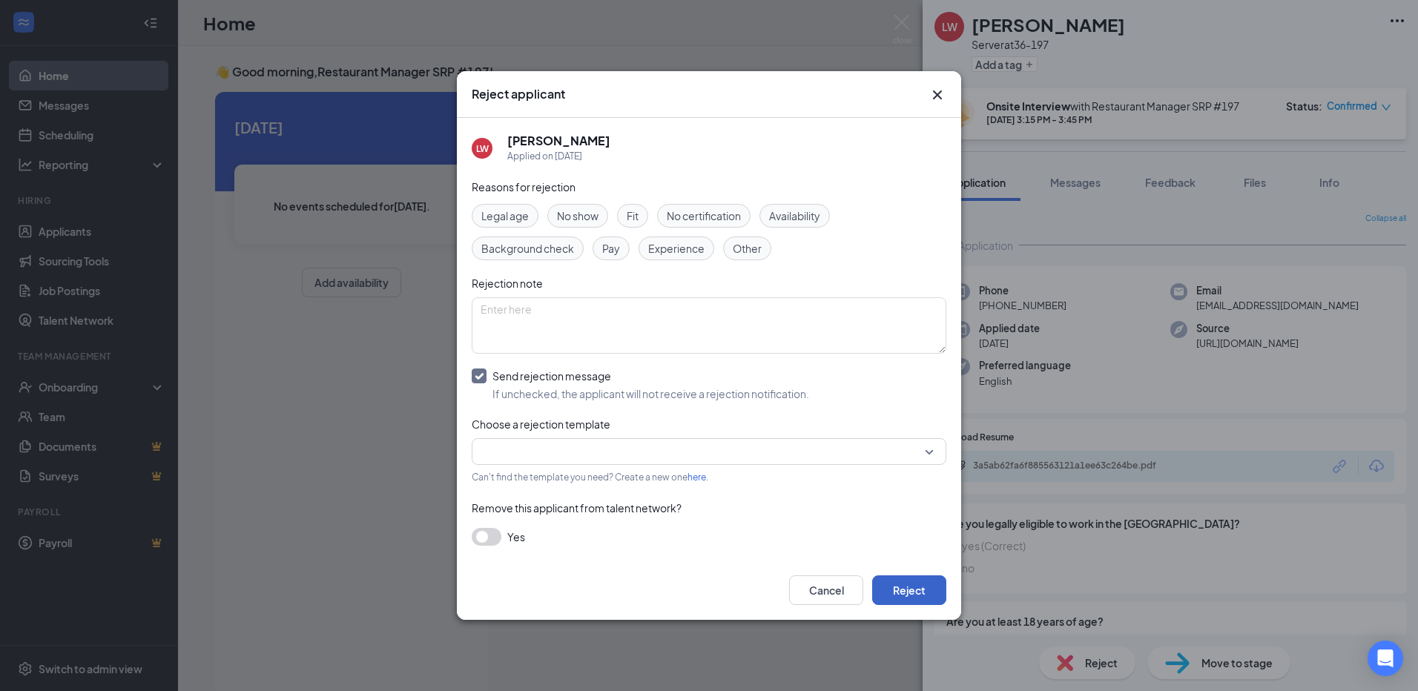
click at [932, 588] on button "Reject" at bounding box center [909, 591] width 74 height 30
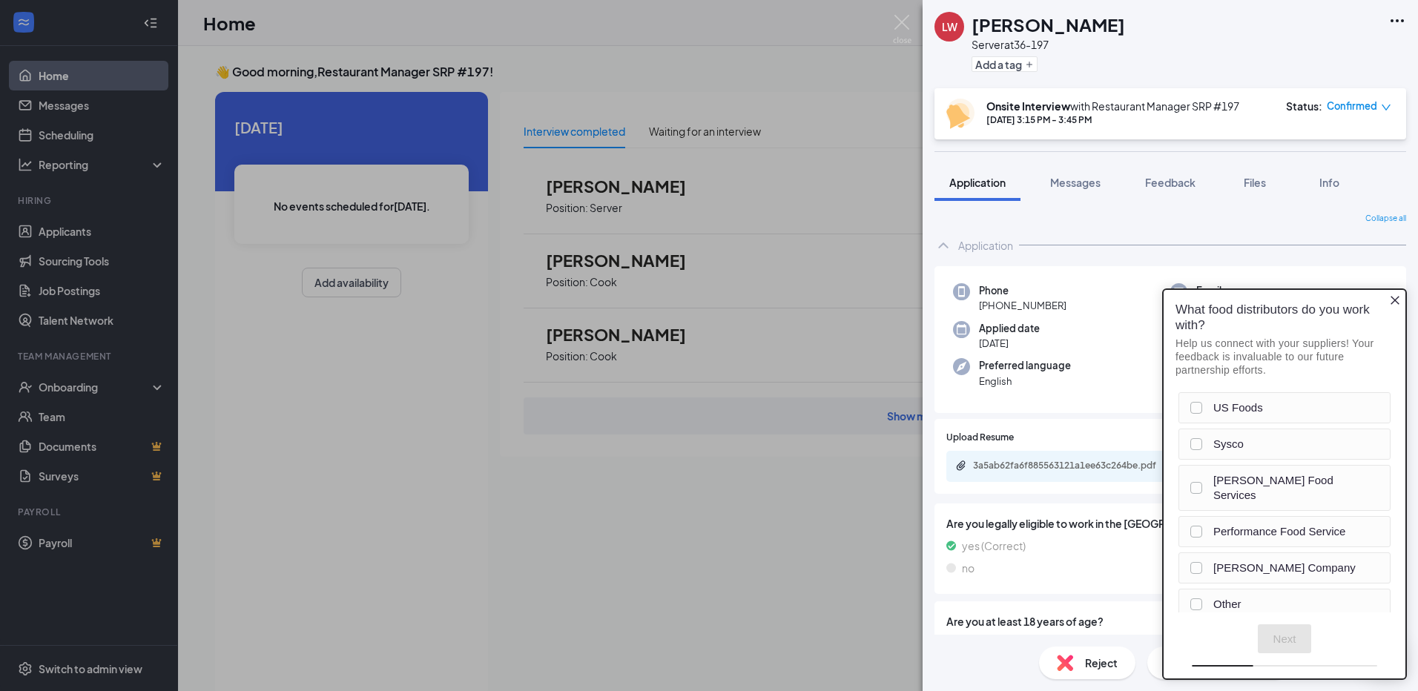
click at [1396, 306] on icon "Close button" at bounding box center [1395, 300] width 12 height 12
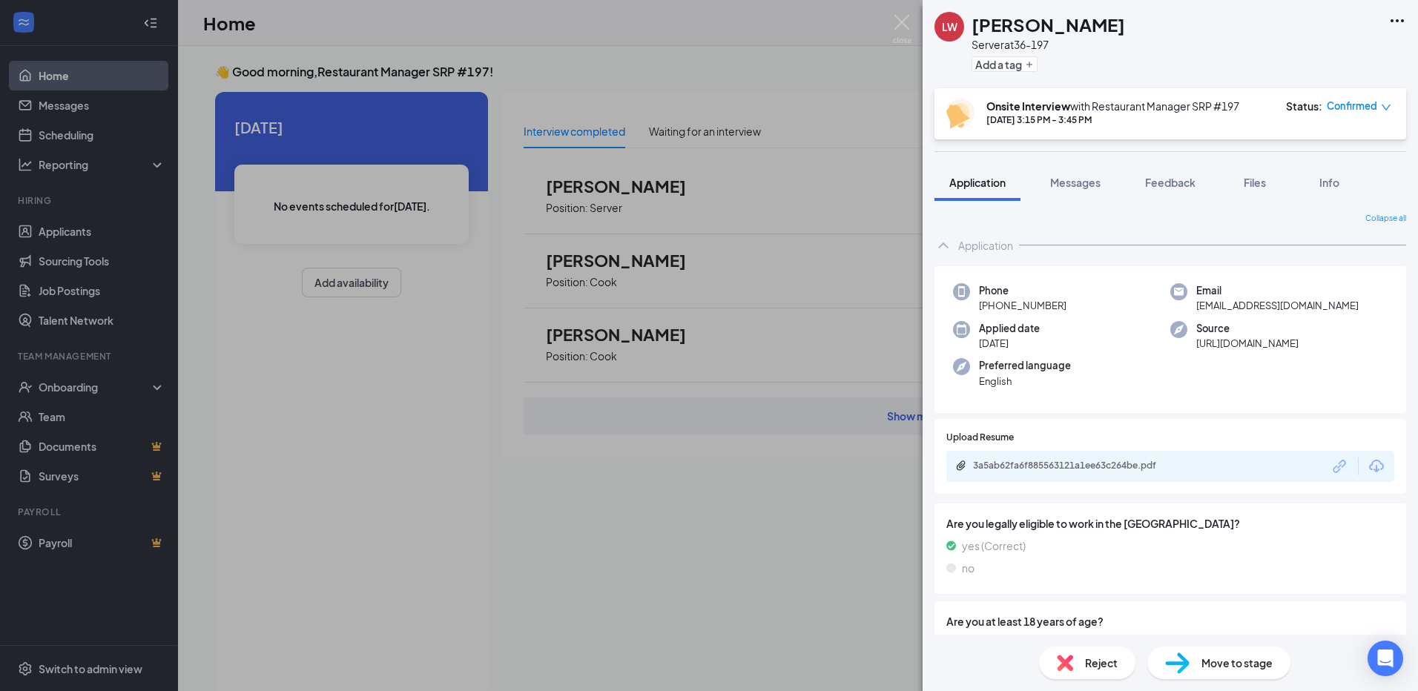
click at [819, 207] on div "LW Lily Wolfe Server at 36-197 Add a tag Onsite Interview with Restaurant Manag…" at bounding box center [709, 345] width 1418 height 691
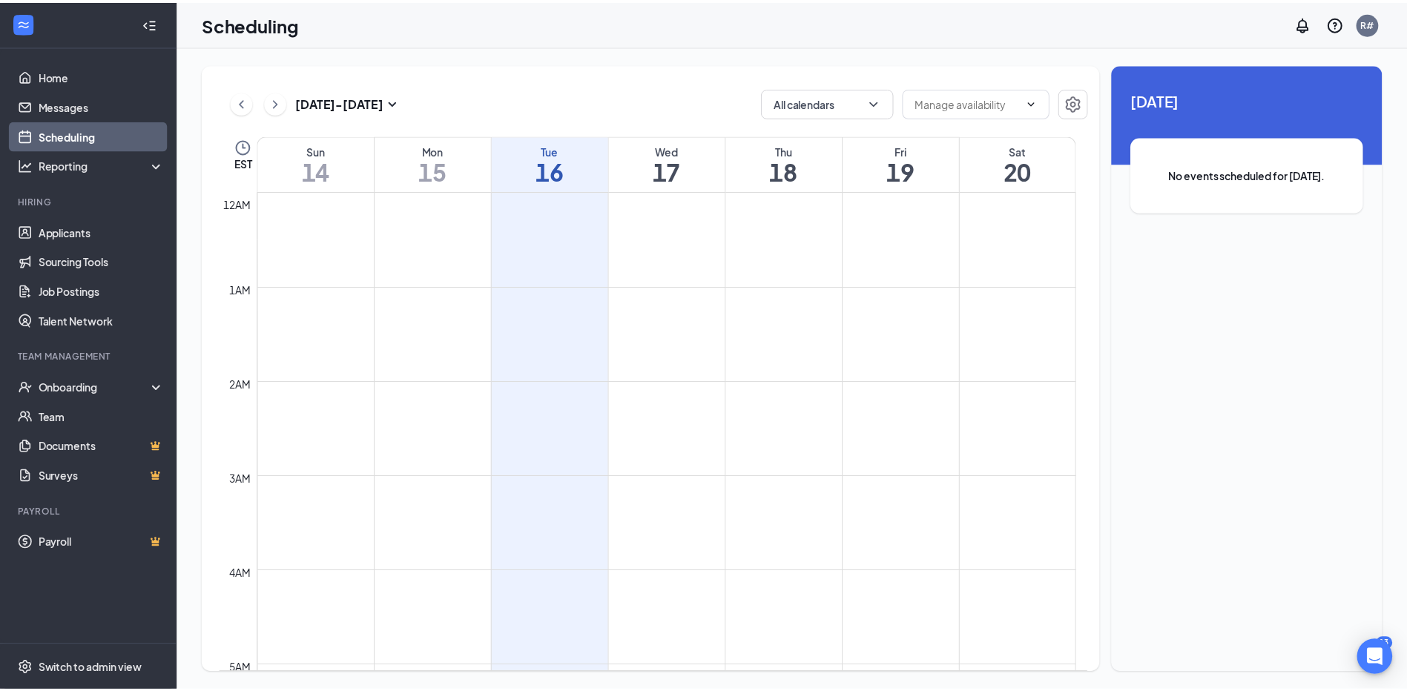
scroll to position [729, 0]
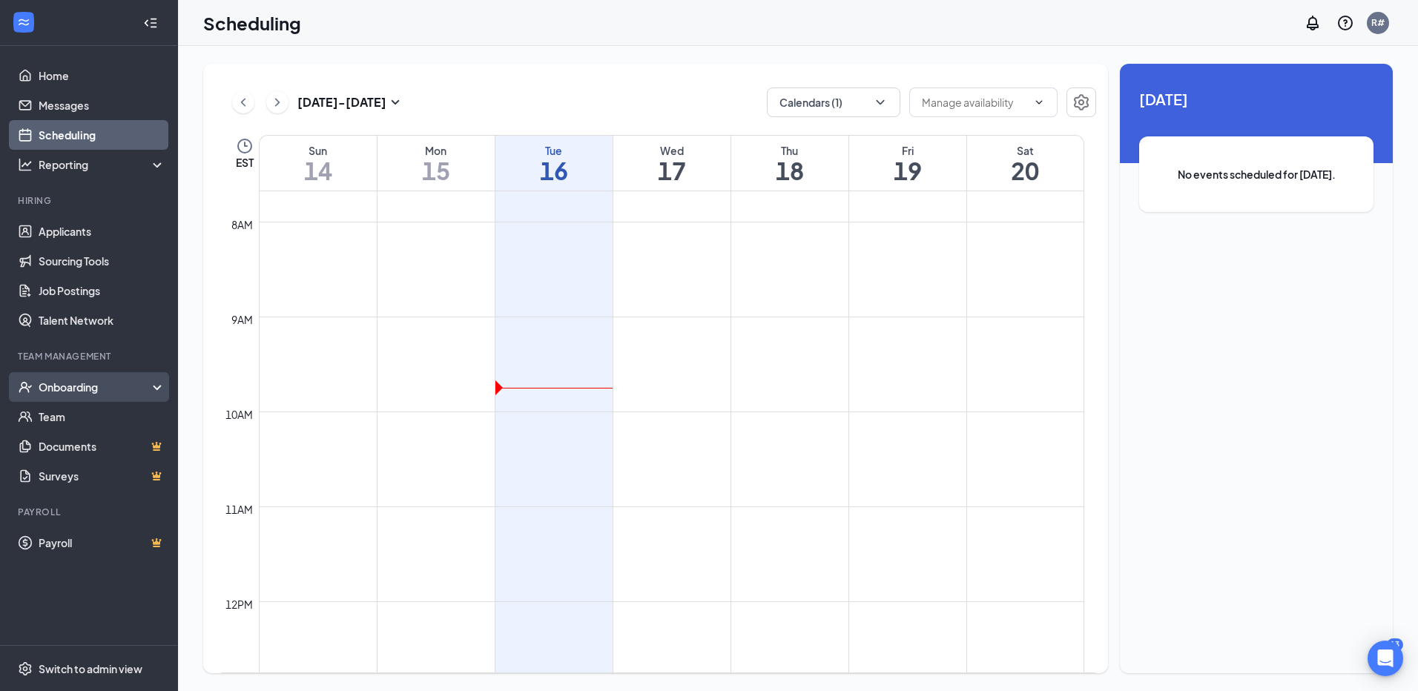
click at [69, 392] on div "Onboarding" at bounding box center [96, 387] width 114 height 15
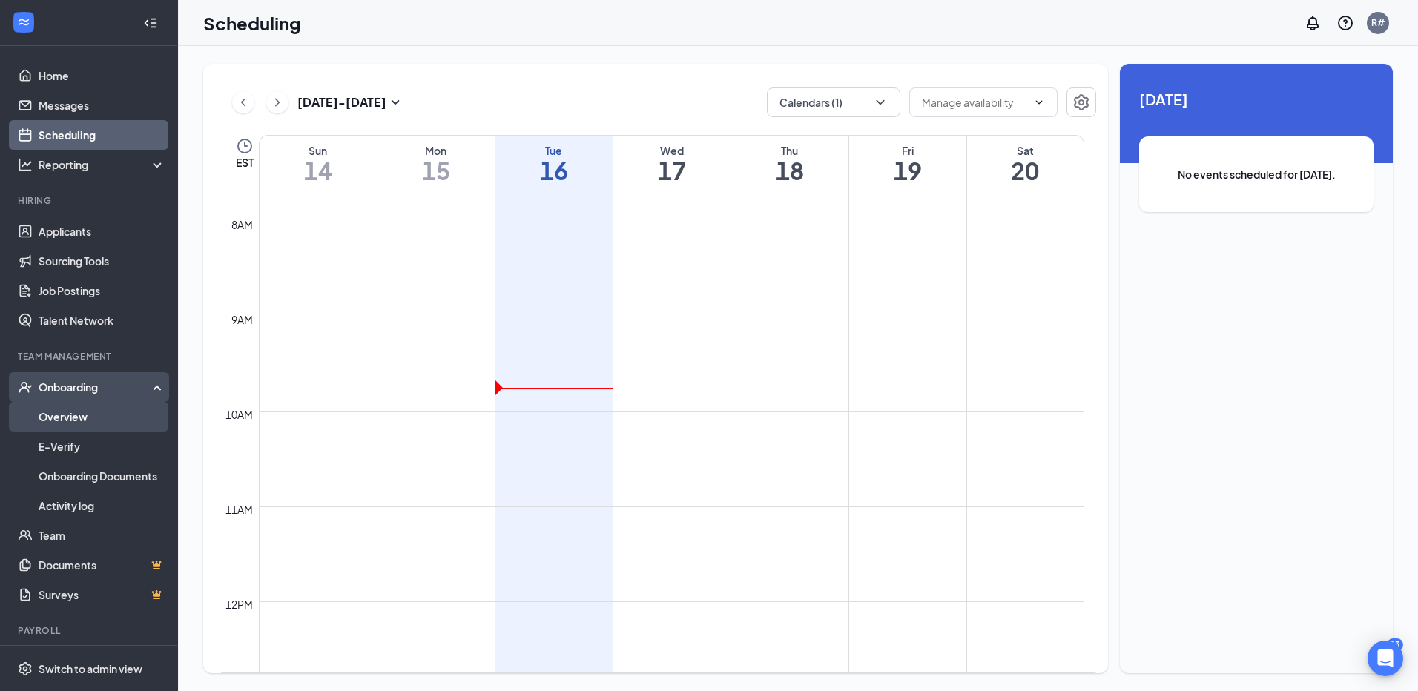
click at [56, 411] on link "Overview" at bounding box center [102, 417] width 127 height 30
click at [56, 412] on link "Overview" at bounding box center [102, 417] width 127 height 30
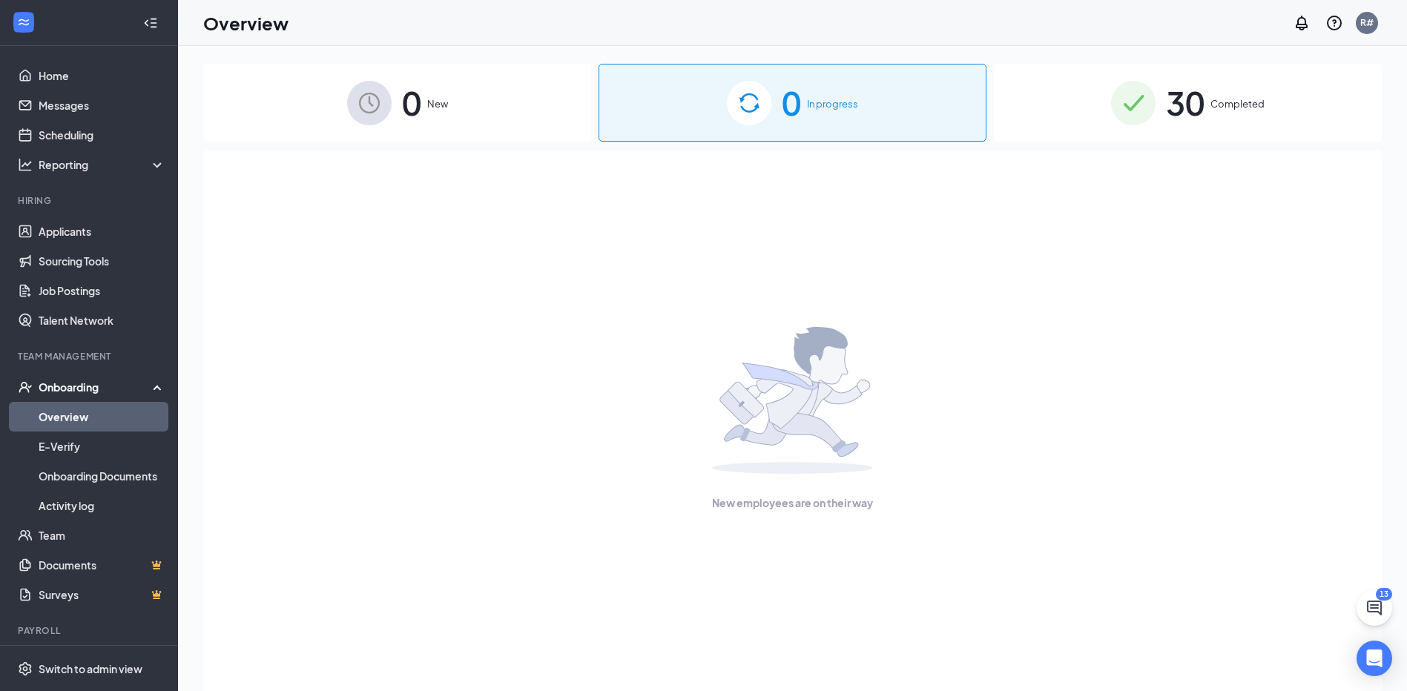
click at [784, 116] on span "0" at bounding box center [791, 102] width 19 height 51
click at [51, 240] on link "Applicants" at bounding box center [102, 232] width 127 height 30
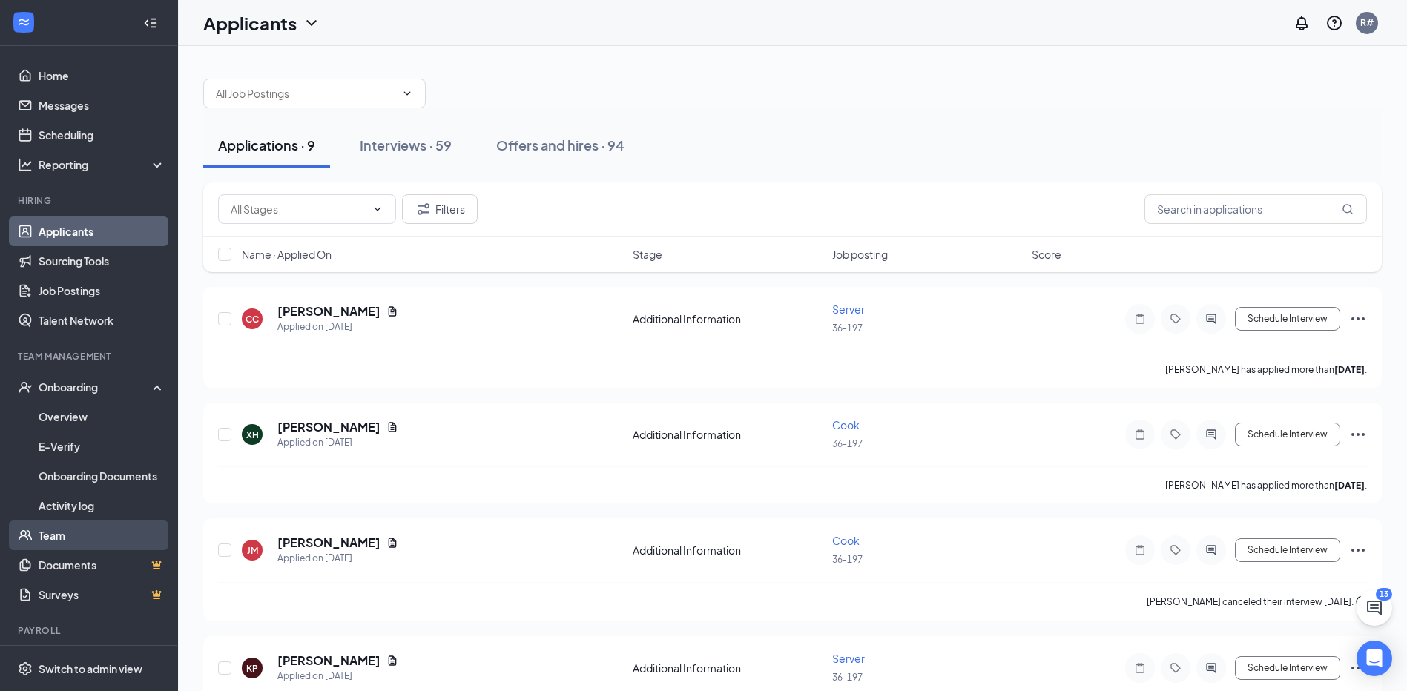
click at [51, 535] on link "Team" at bounding box center [102, 536] width 127 height 30
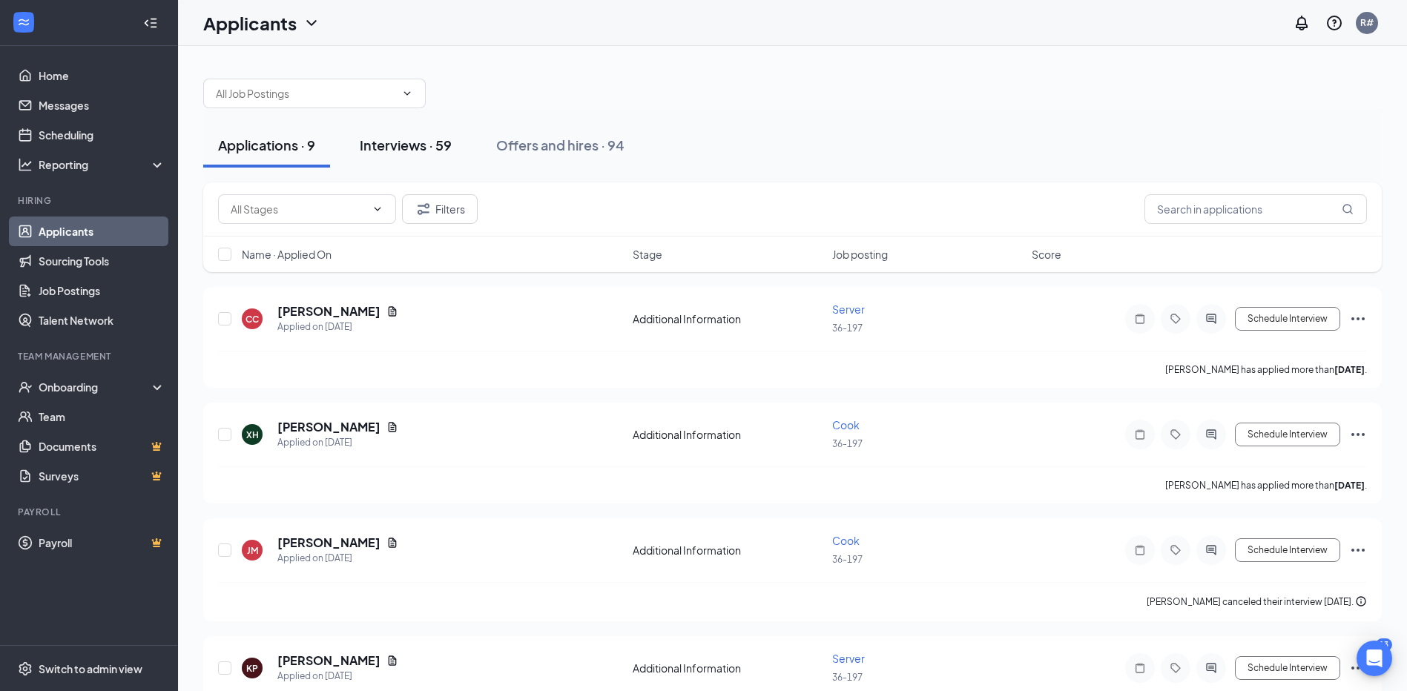
click at [415, 146] on div "Interviews · 59" at bounding box center [406, 145] width 92 height 19
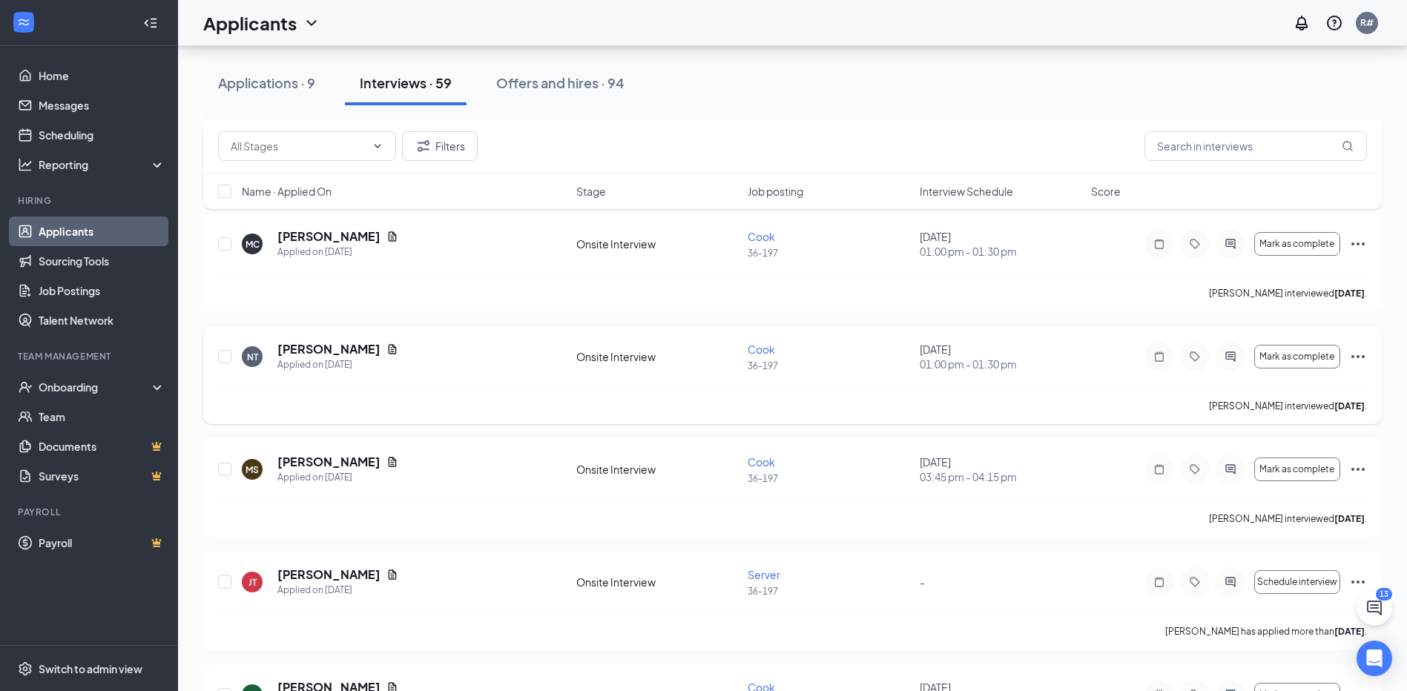
scroll to position [2283, 0]
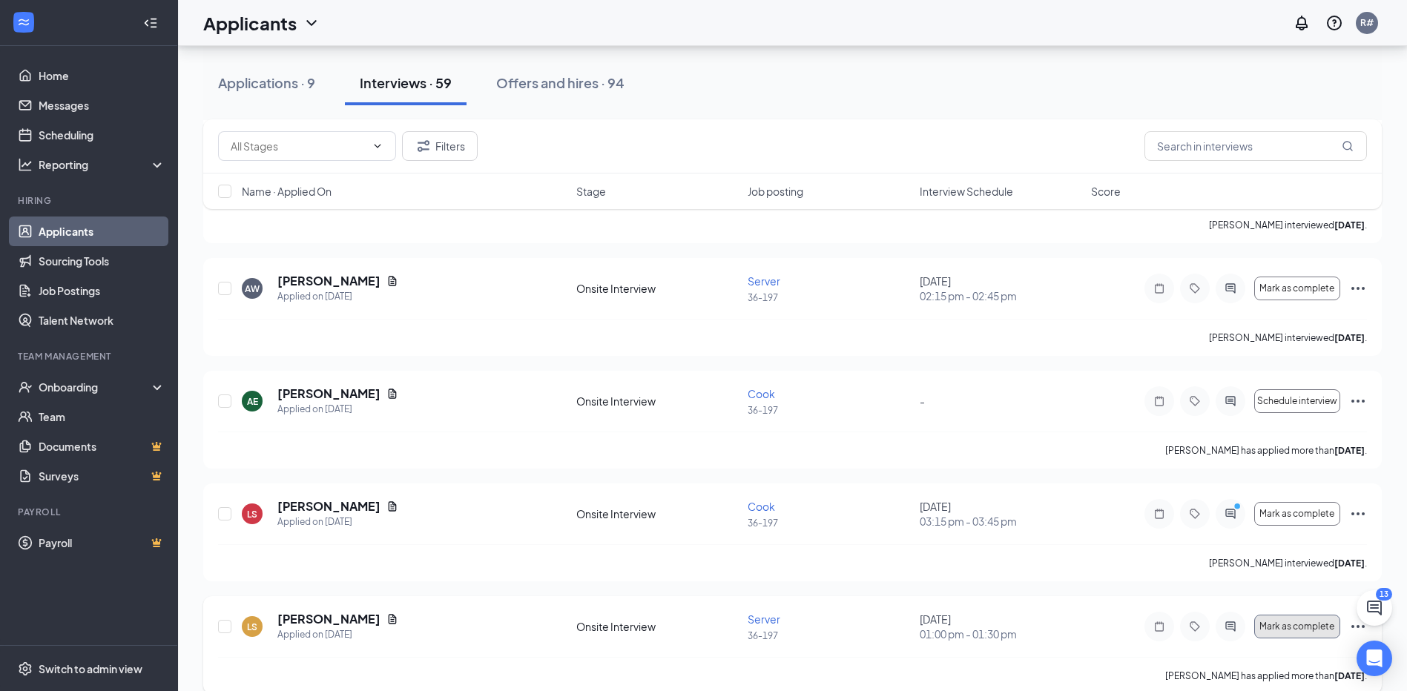
click at [1296, 630] on span "Mark as complete" at bounding box center [1296, 626] width 75 height 10
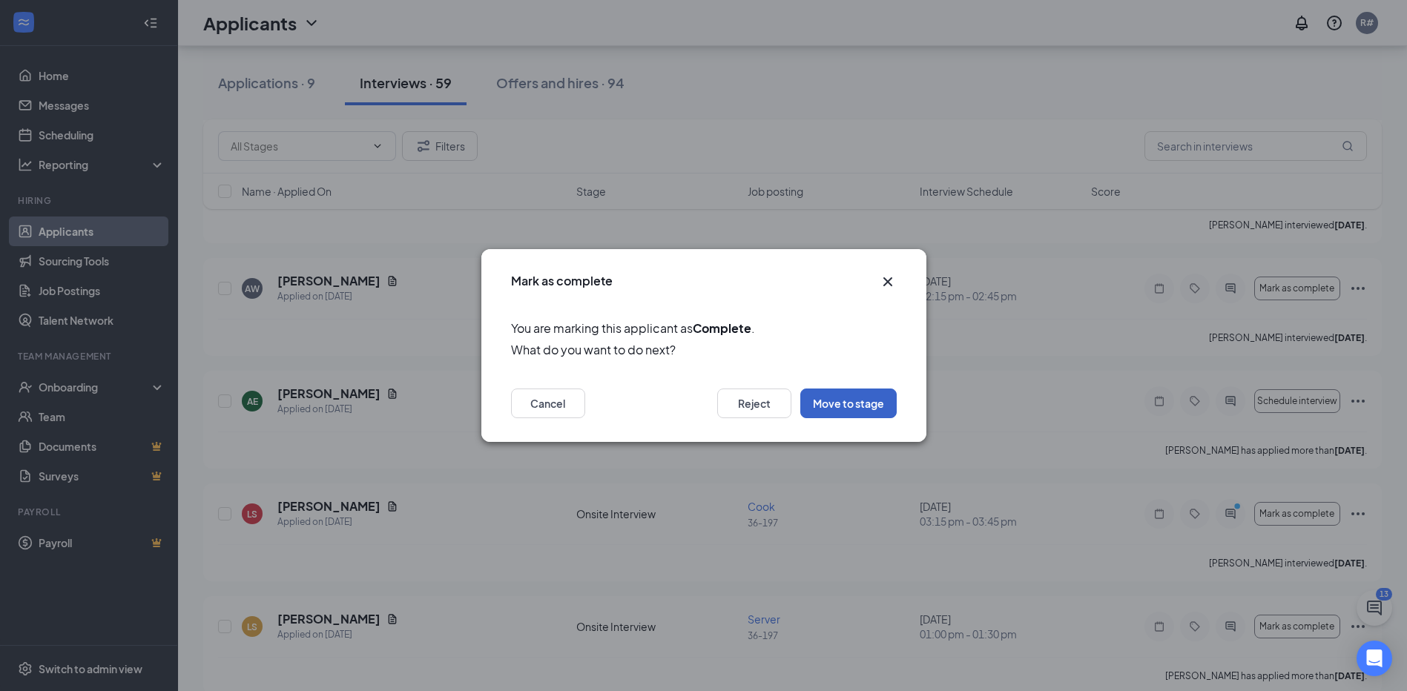
click at [842, 395] on button "Move to stage" at bounding box center [848, 404] width 96 height 30
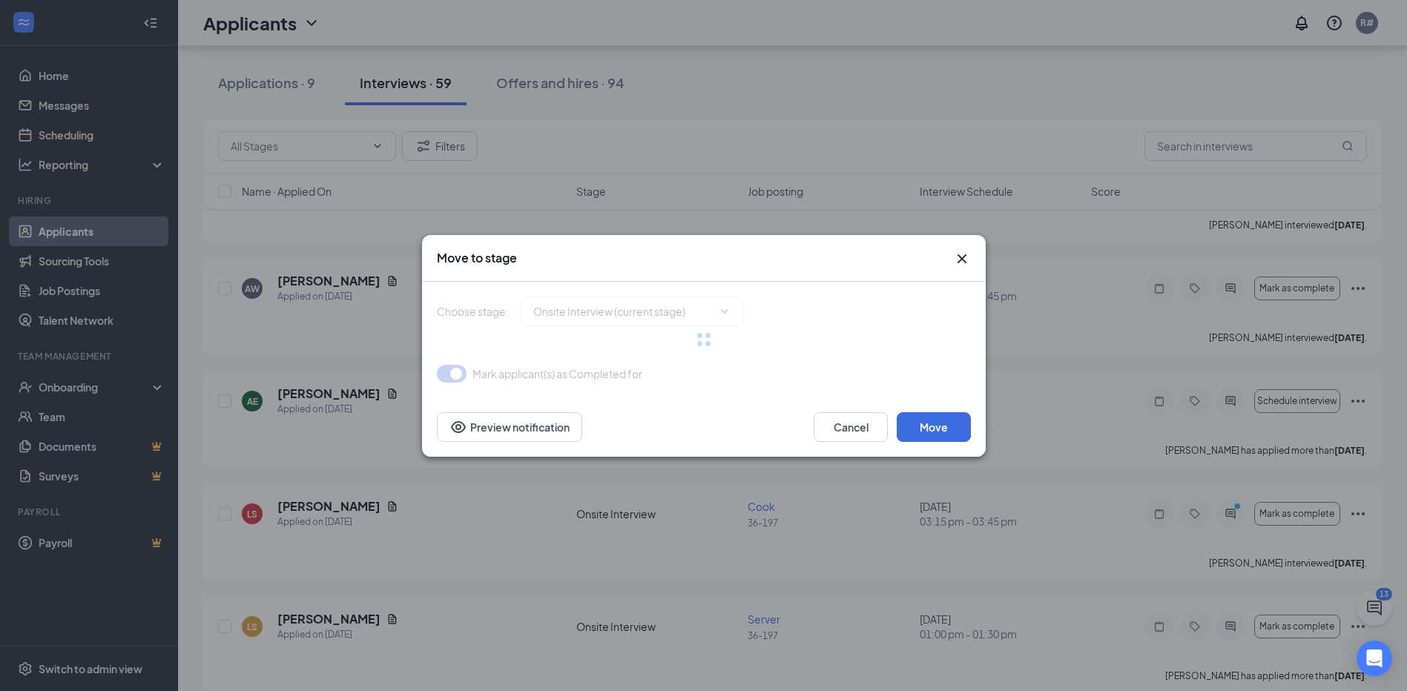
type input "Hiring Complete (final stage)"
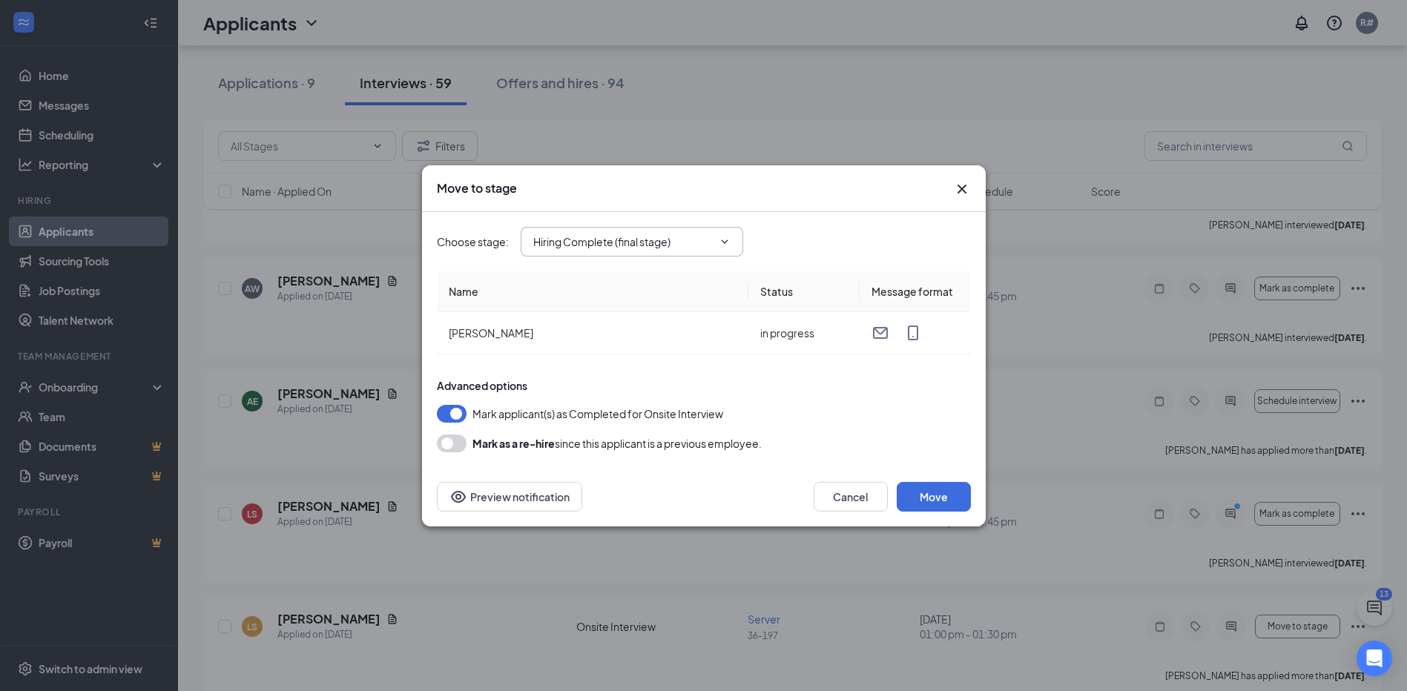
click at [660, 244] on input "Hiring Complete (final stage)" at bounding box center [622, 242] width 179 height 16
click at [946, 493] on button "Move" at bounding box center [934, 497] width 74 height 30
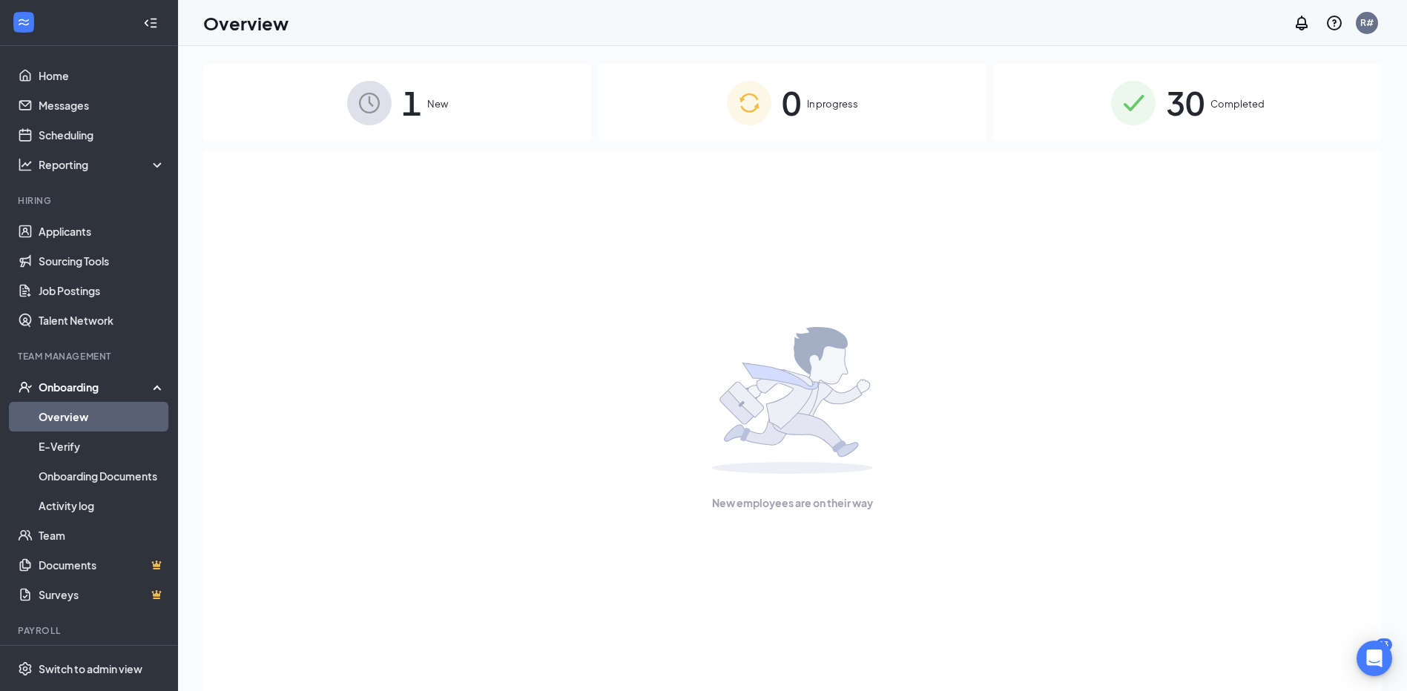
click at [412, 106] on span "1" at bounding box center [411, 102] width 19 height 51
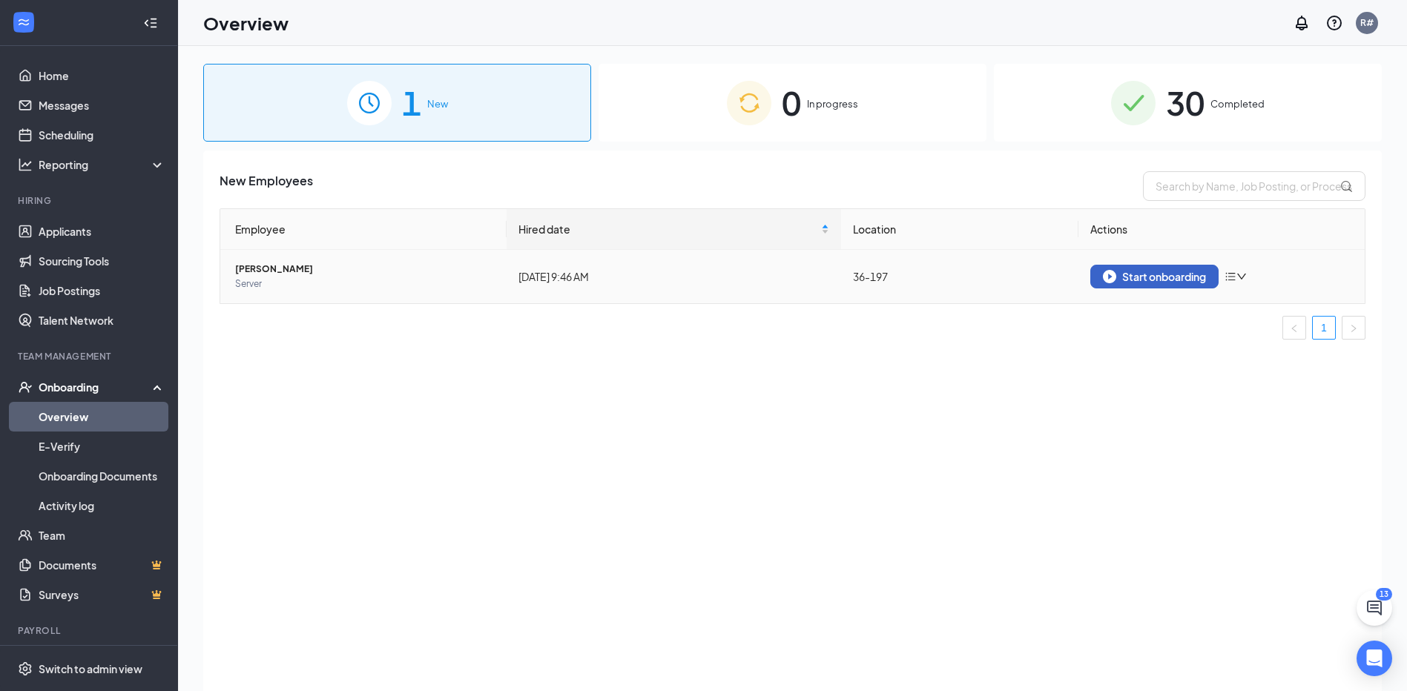
click at [1177, 277] on div "Start onboarding" at bounding box center [1154, 276] width 103 height 13
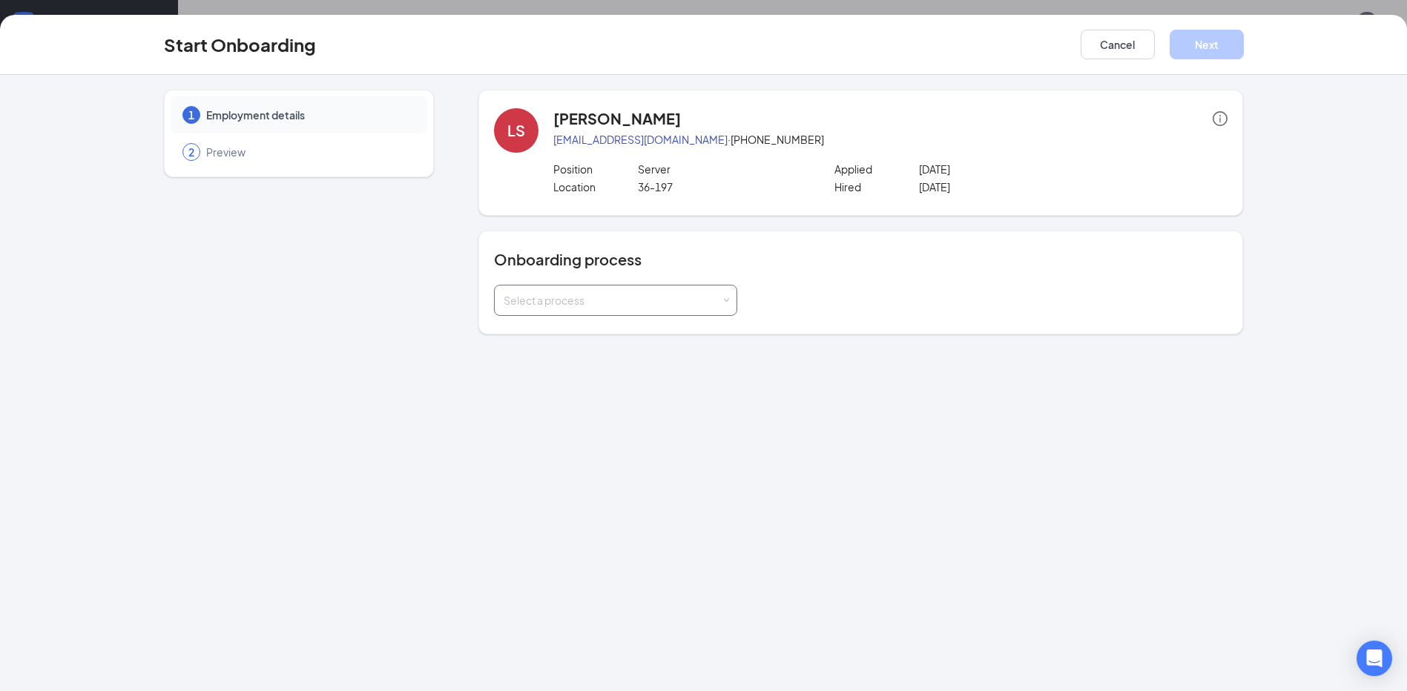
click at [720, 303] on div "Select a process" at bounding box center [612, 300] width 217 height 15
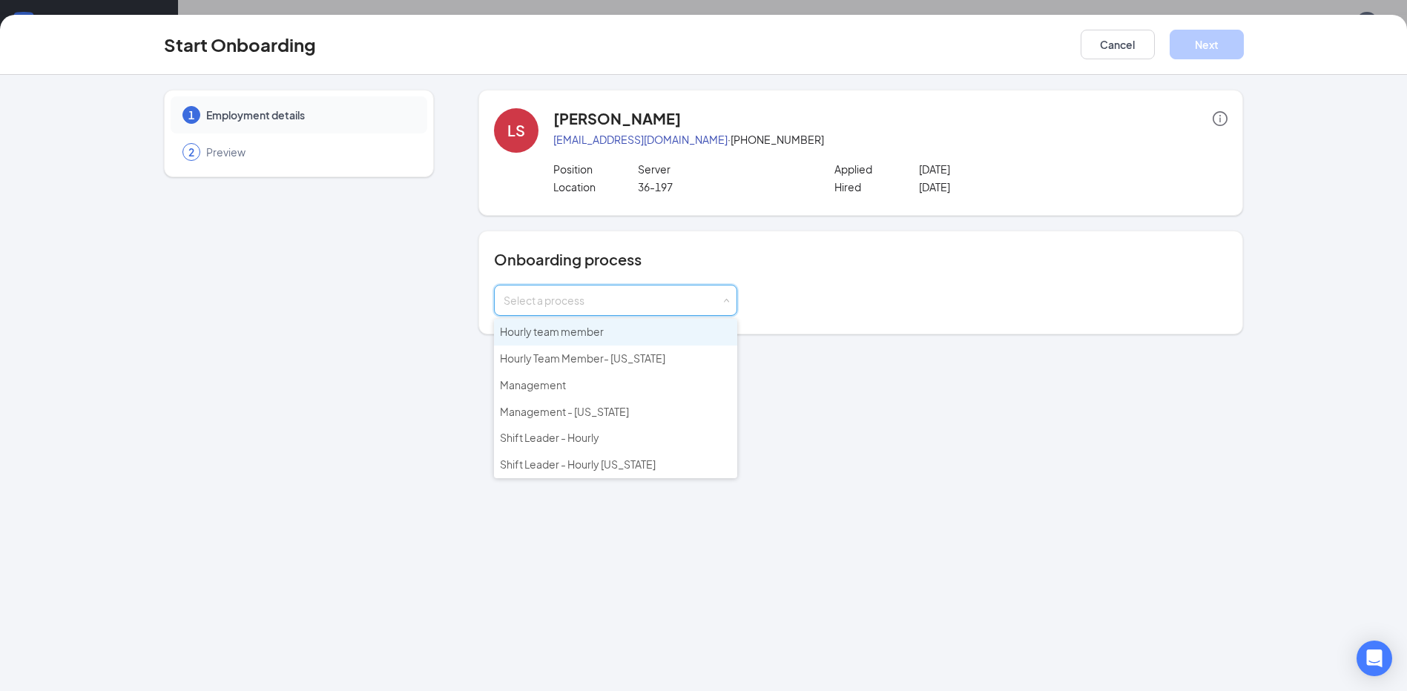
click at [590, 326] on span "Hourly team member" at bounding box center [552, 331] width 104 height 13
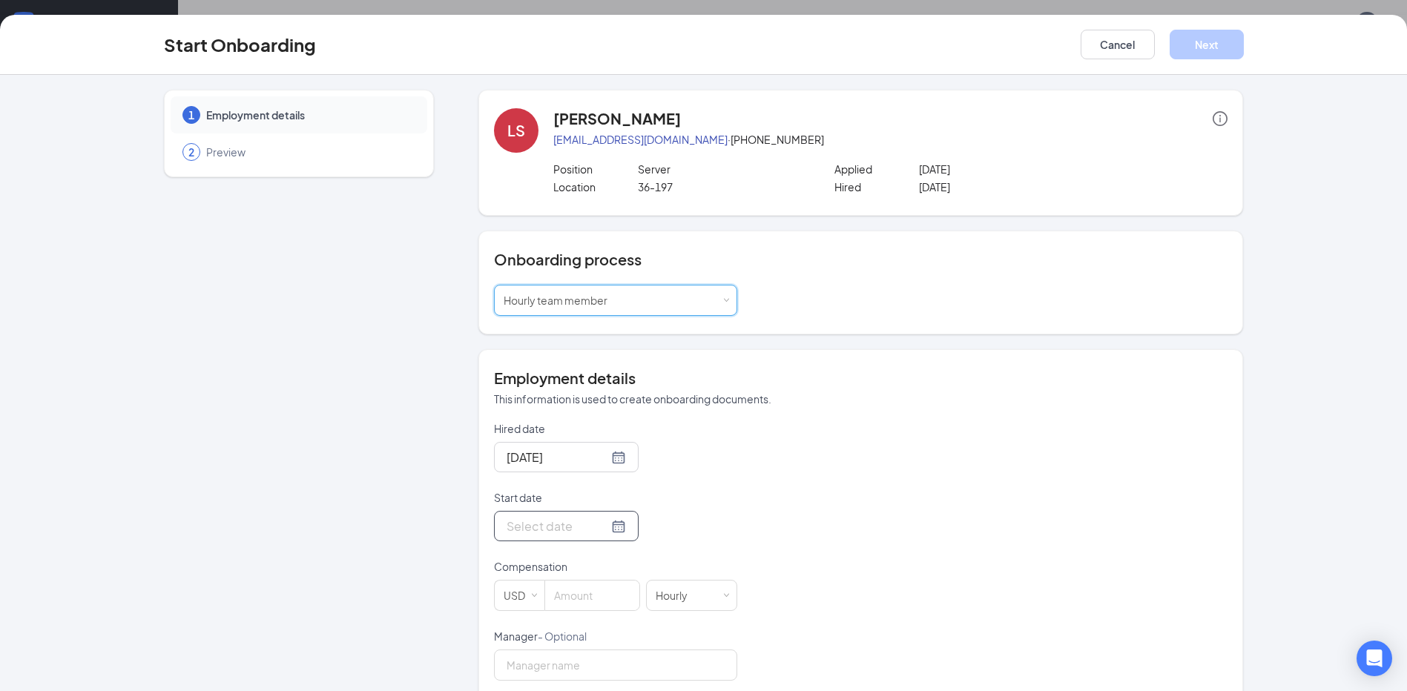
click at [553, 526] on input "Start date" at bounding box center [558, 526] width 102 height 19
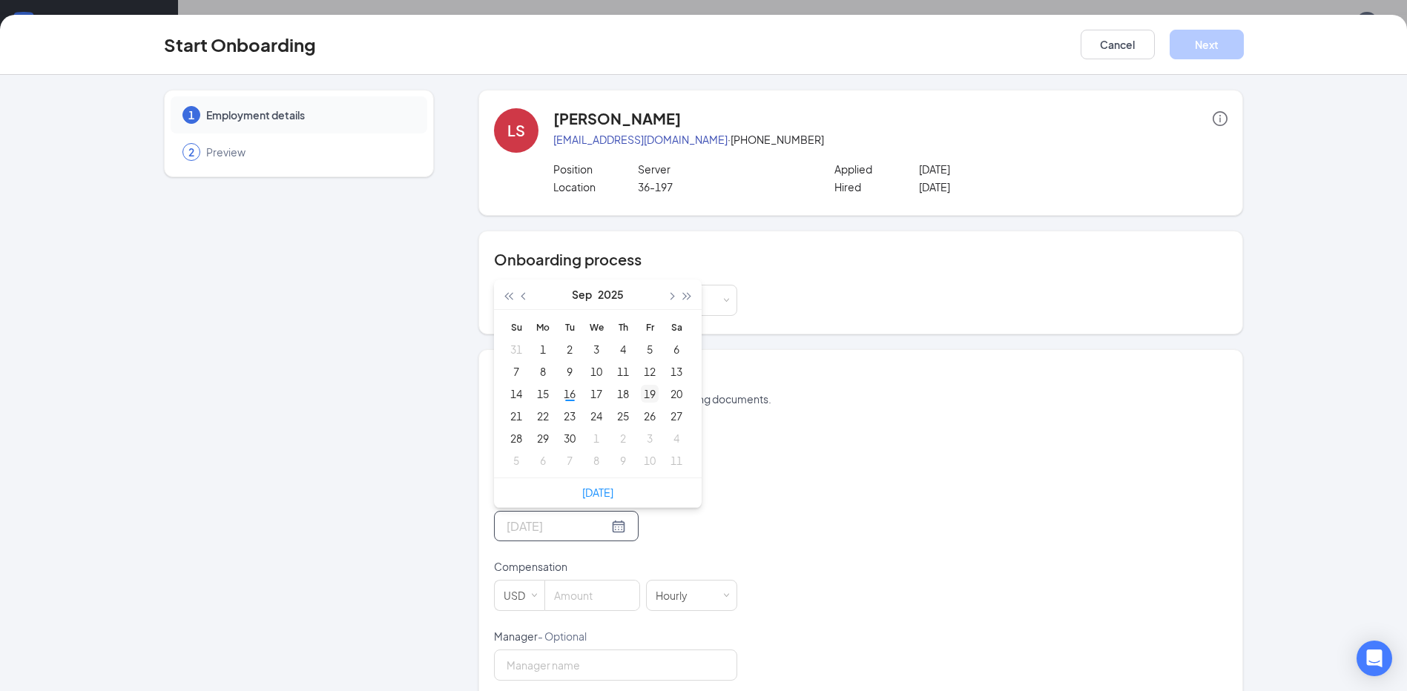
type input "[DATE]"
click at [648, 389] on div "19" at bounding box center [650, 394] width 18 height 18
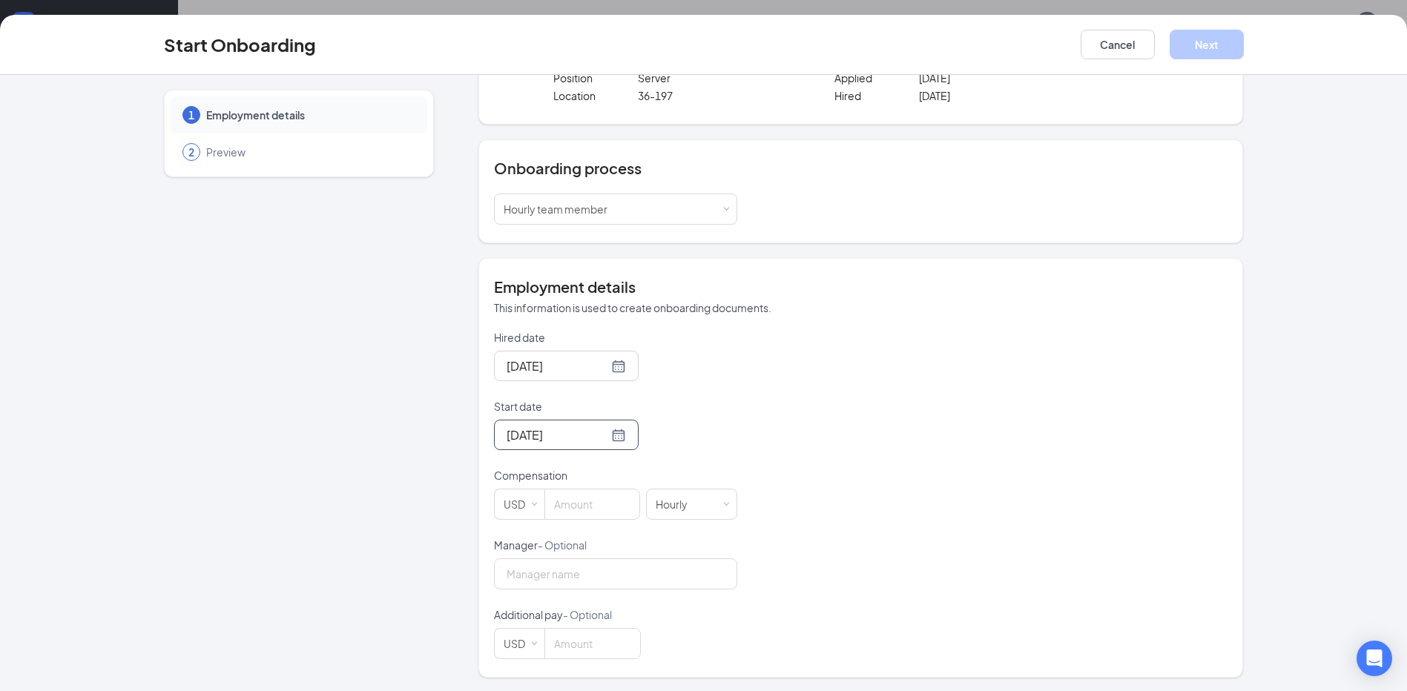
scroll to position [93, 0]
click at [578, 509] on input at bounding box center [592, 503] width 94 height 30
type input "9.98"
click at [559, 582] on input "Manager - Optional" at bounding box center [615, 572] width 243 height 31
type input "[PERSON_NAME]"
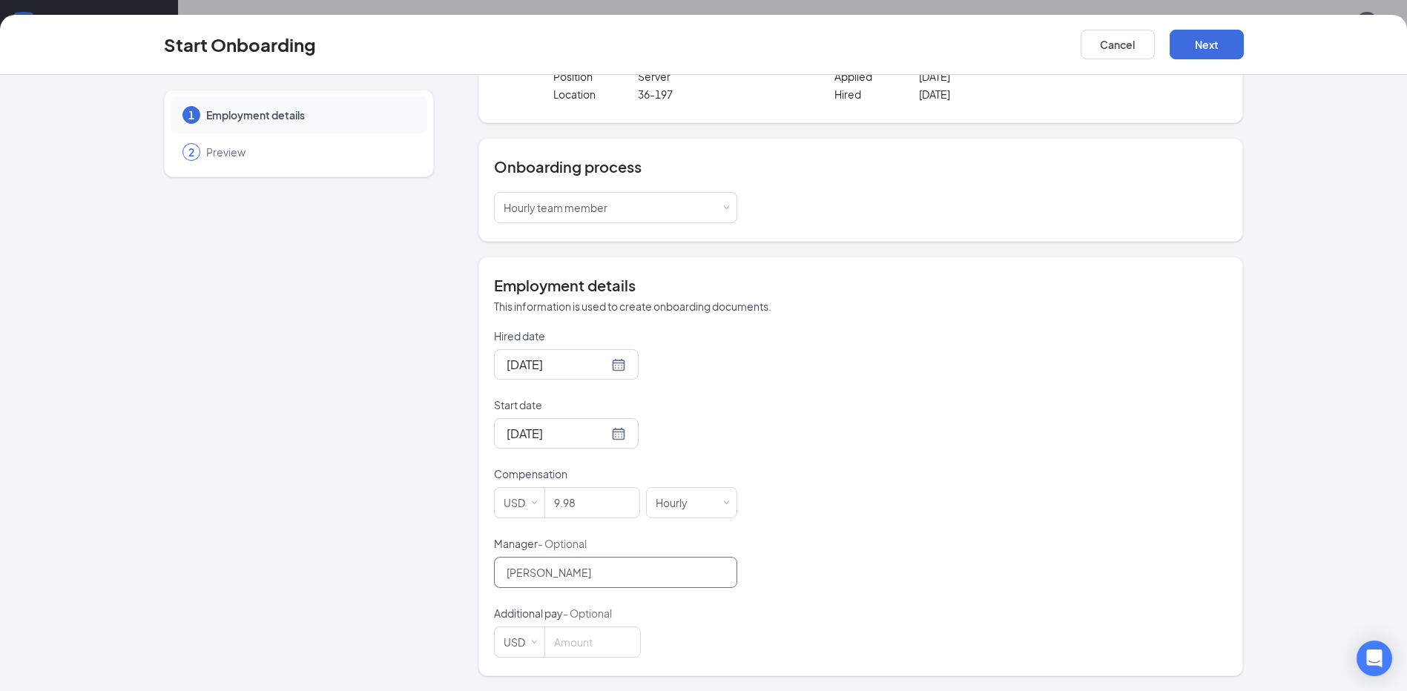
scroll to position [67, 0]
click at [1179, 42] on button "Next" at bounding box center [1207, 45] width 74 height 30
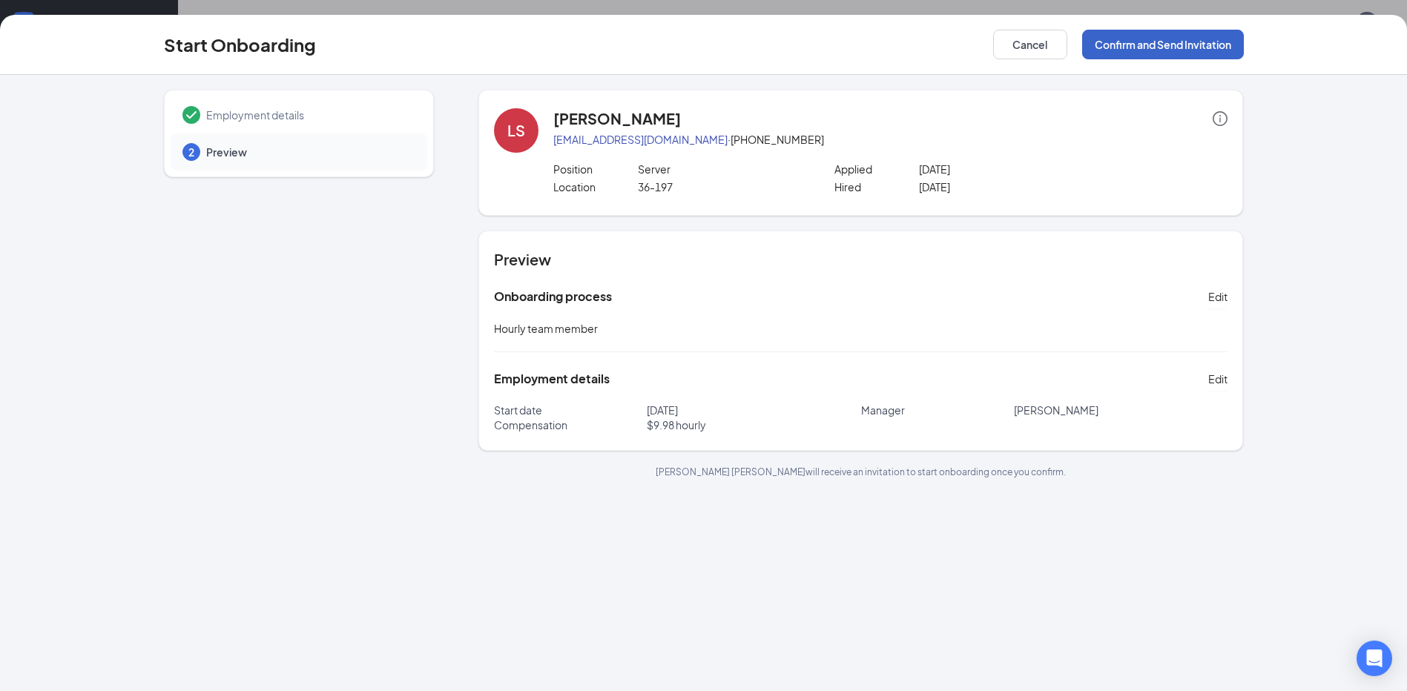
click at [1164, 44] on button "Confirm and Send Invitation" at bounding box center [1163, 45] width 162 height 30
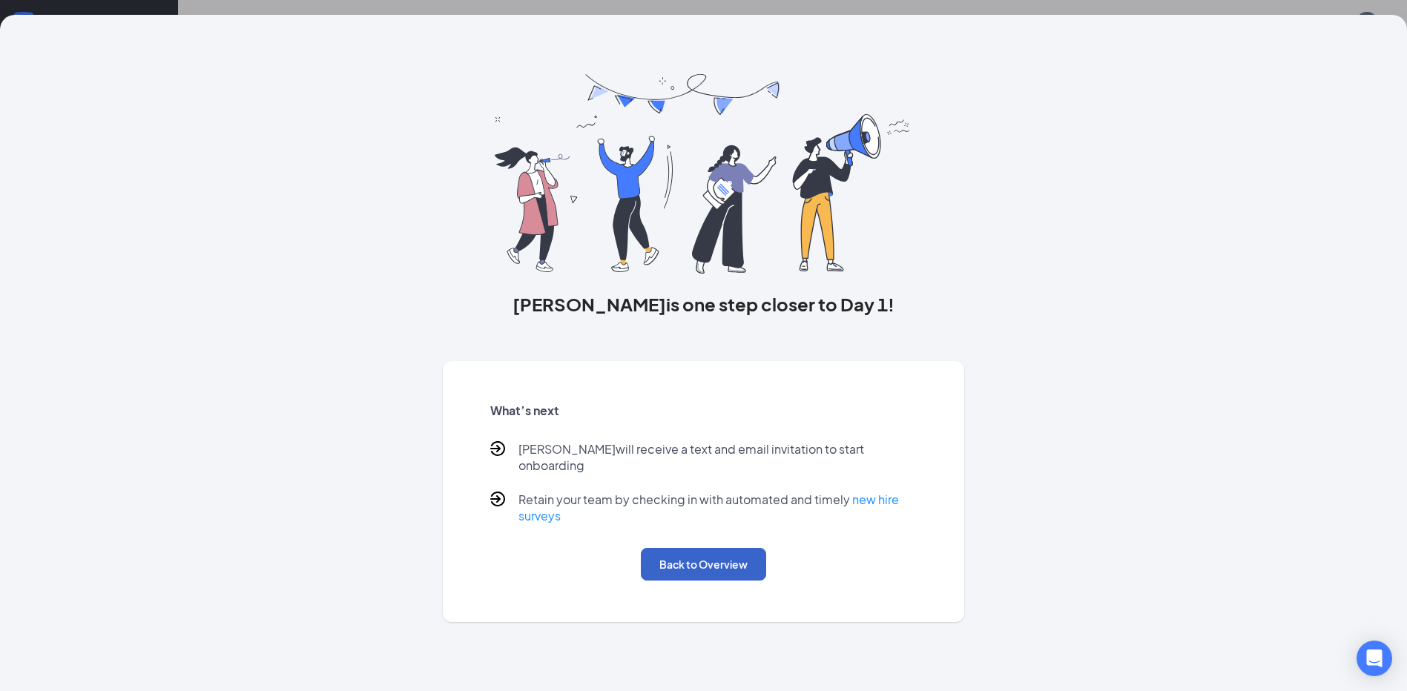
click at [681, 548] on button "Back to Overview" at bounding box center [703, 564] width 125 height 33
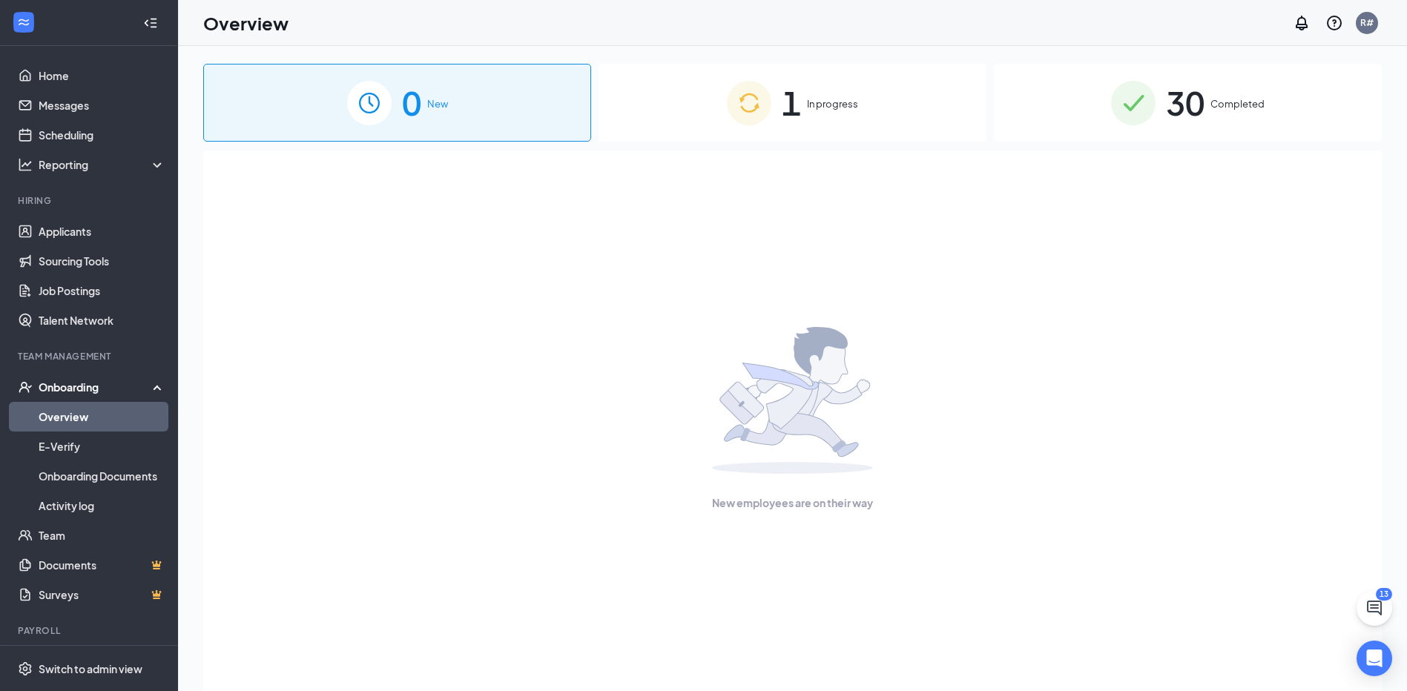
click at [842, 100] on span "In progress" at bounding box center [832, 103] width 51 height 15
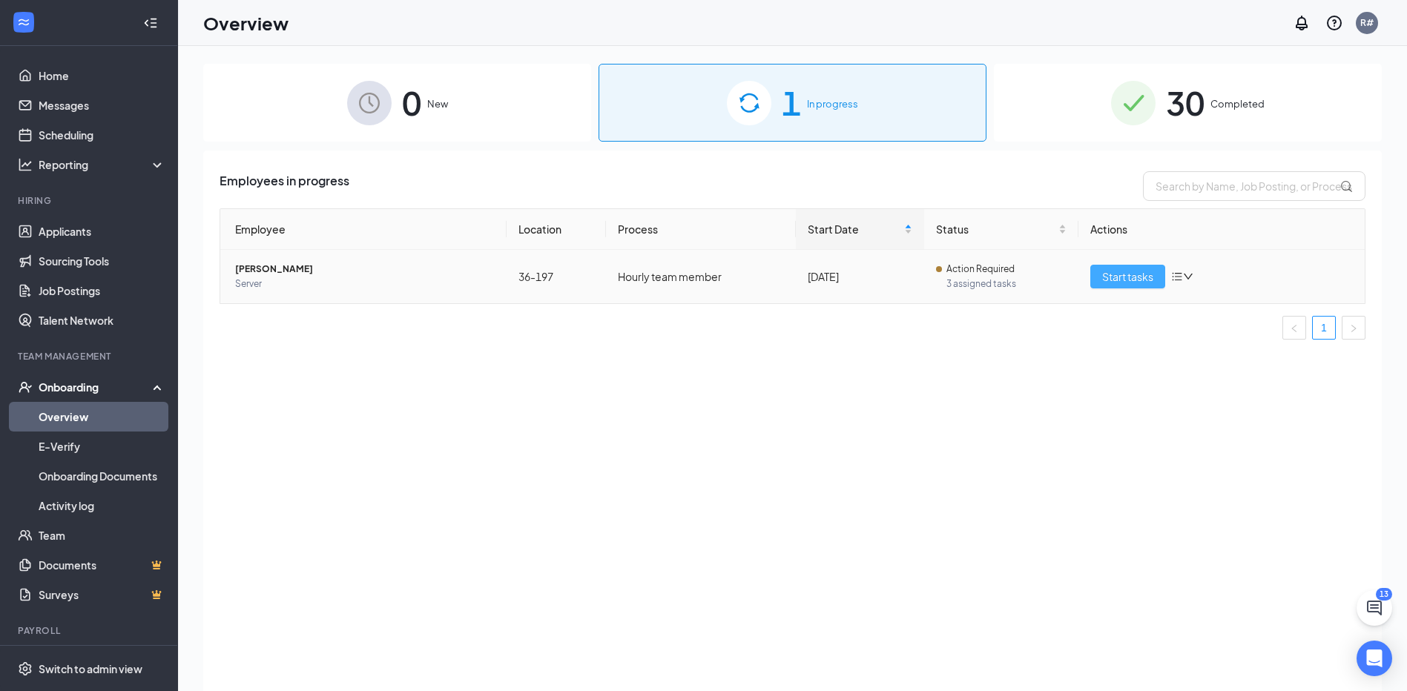
click at [1127, 278] on span "Start tasks" at bounding box center [1127, 276] width 51 height 16
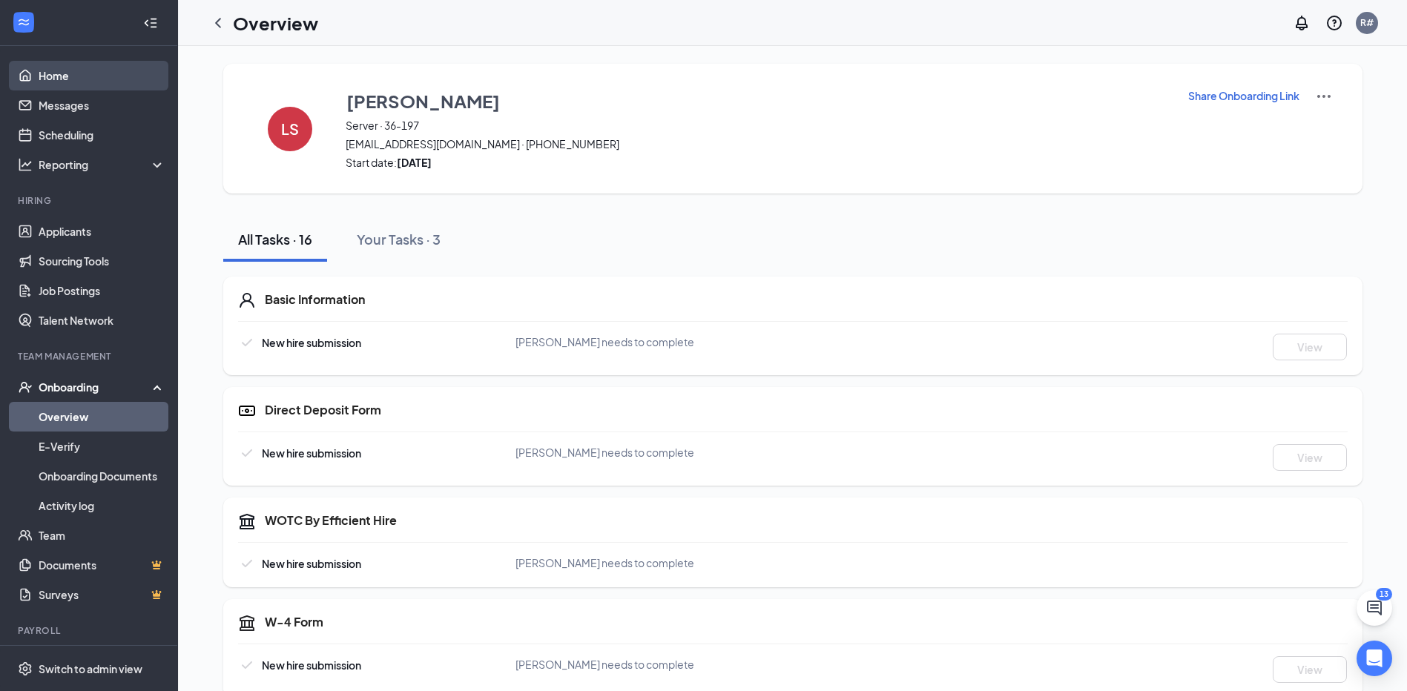
click at [42, 76] on link "Home" at bounding box center [102, 76] width 127 height 30
